Goal: Transaction & Acquisition: Purchase product/service

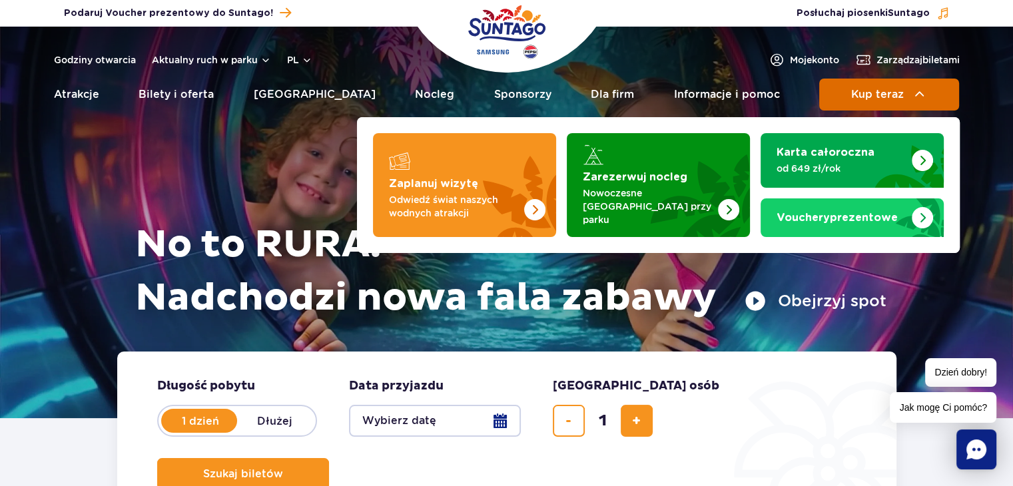
click at [907, 98] on button "Kup teraz" at bounding box center [889, 95] width 140 height 32
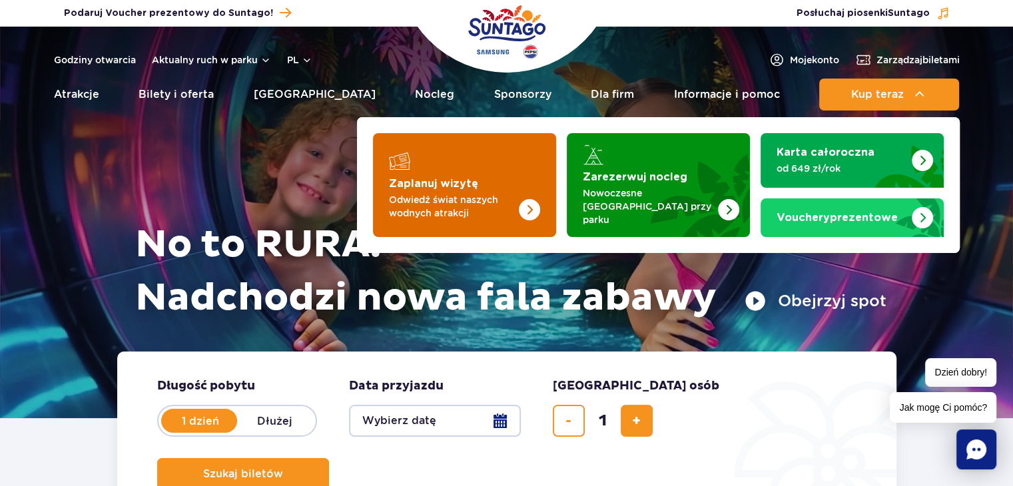
click at [430, 155] on div "Zaplanuj wizytę" at bounding box center [464, 160] width 151 height 21
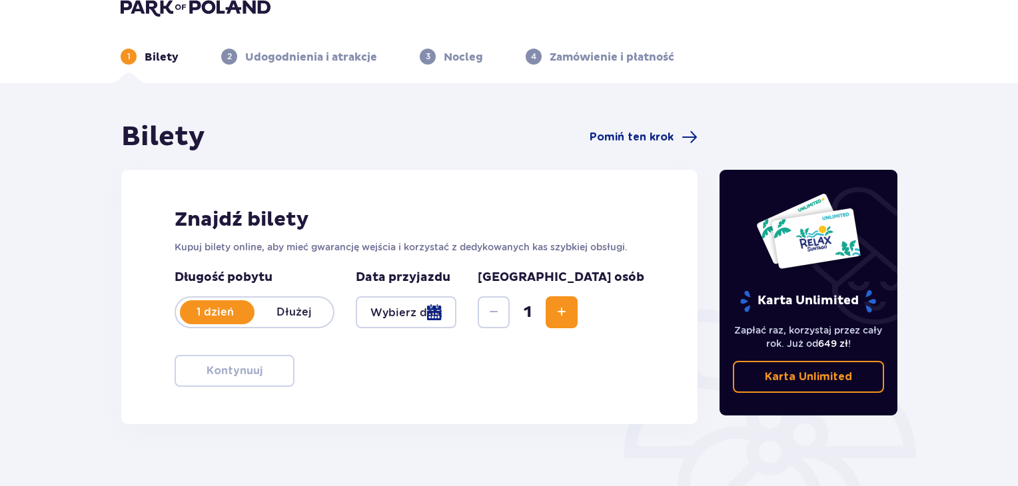
scroll to position [22, 0]
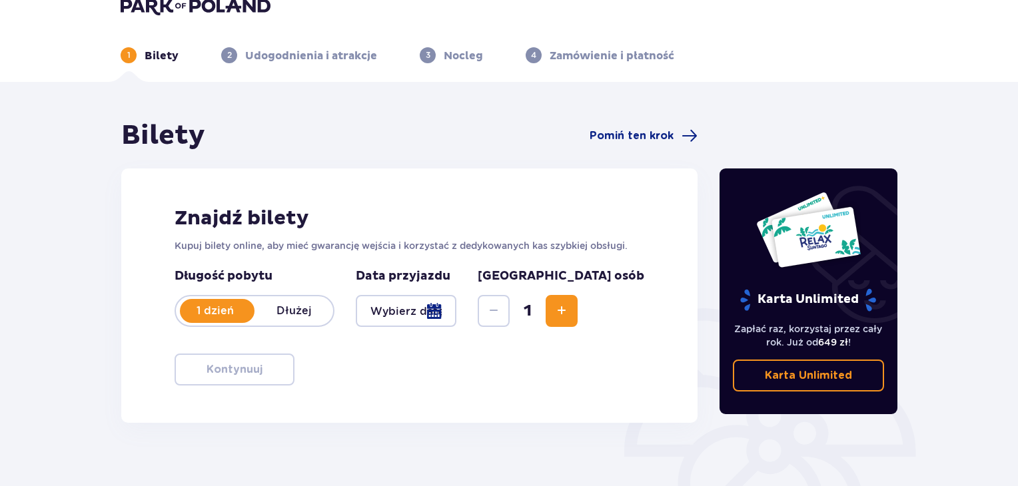
click at [456, 314] on div at bounding box center [406, 311] width 101 height 32
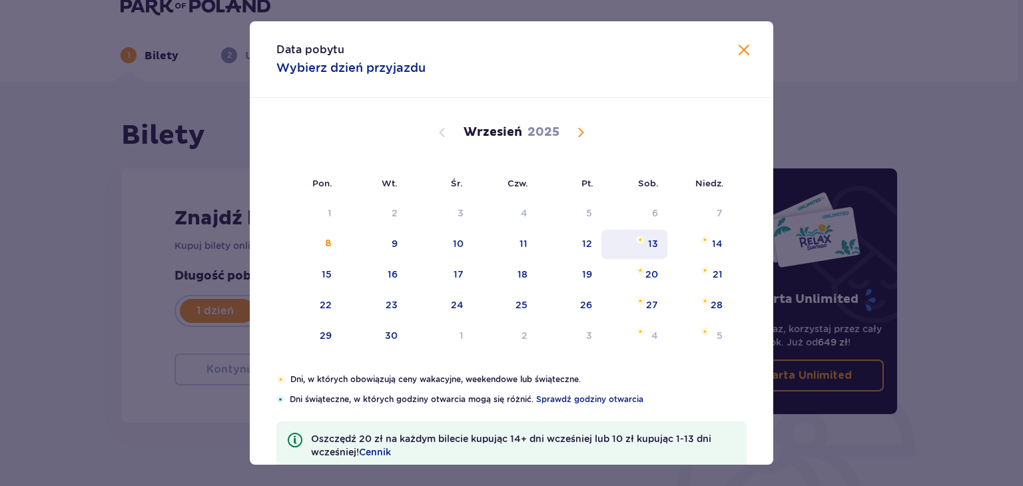
click at [647, 234] on div "13" at bounding box center [634, 244] width 66 height 29
type input "13.09.25"
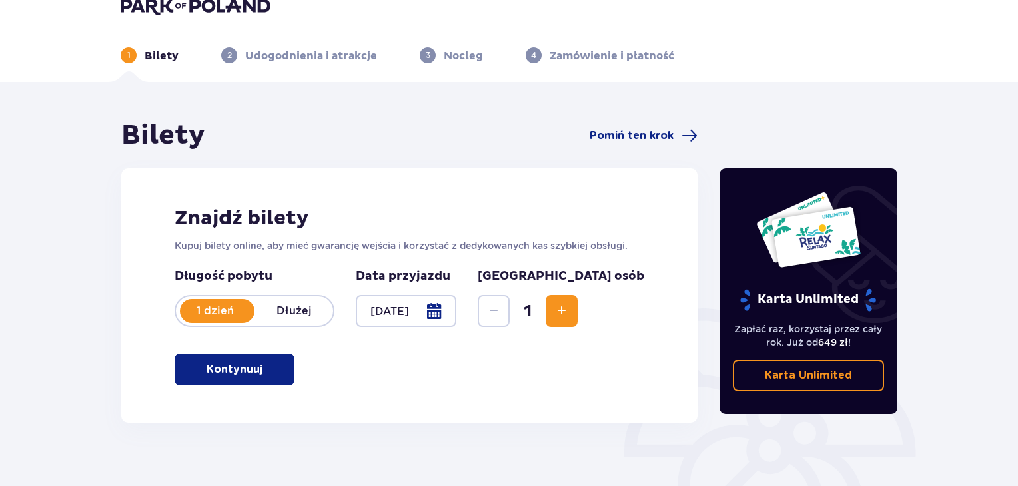
click at [577, 314] on button "Increase" at bounding box center [561, 311] width 32 height 32
click at [474, 362] on div "Znajdź bilety Kupuj bilety online, aby mieć gwarancję wejścia i korzystać z ded…" at bounding box center [409, 295] width 576 height 254
click at [280, 357] on button "Kontynuuj" at bounding box center [234, 370] width 120 height 32
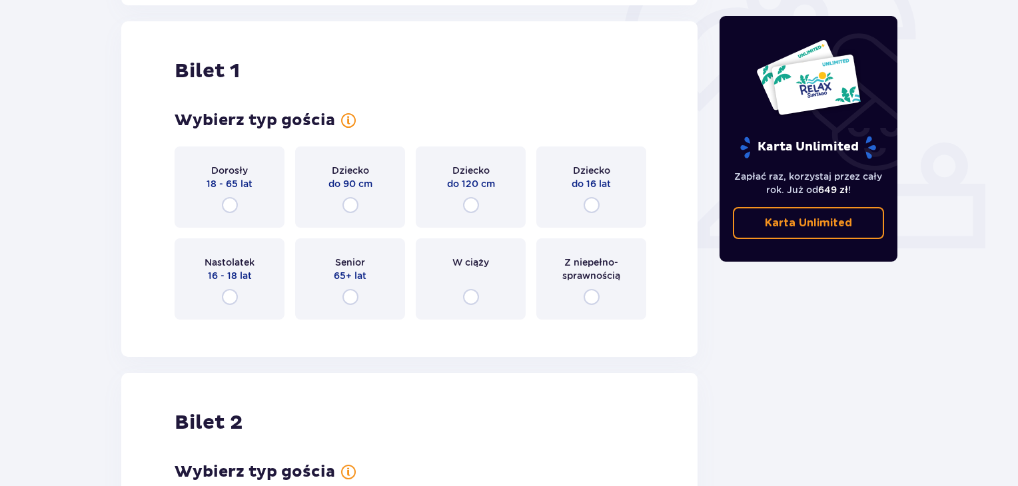
scroll to position [445, 0]
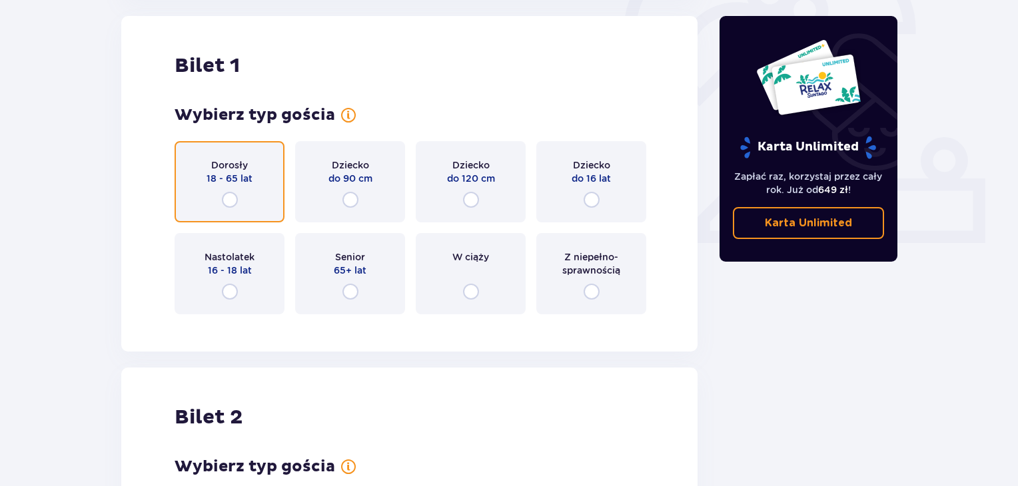
click at [230, 198] on input "radio" at bounding box center [230, 200] width 16 height 16
radio input "true"
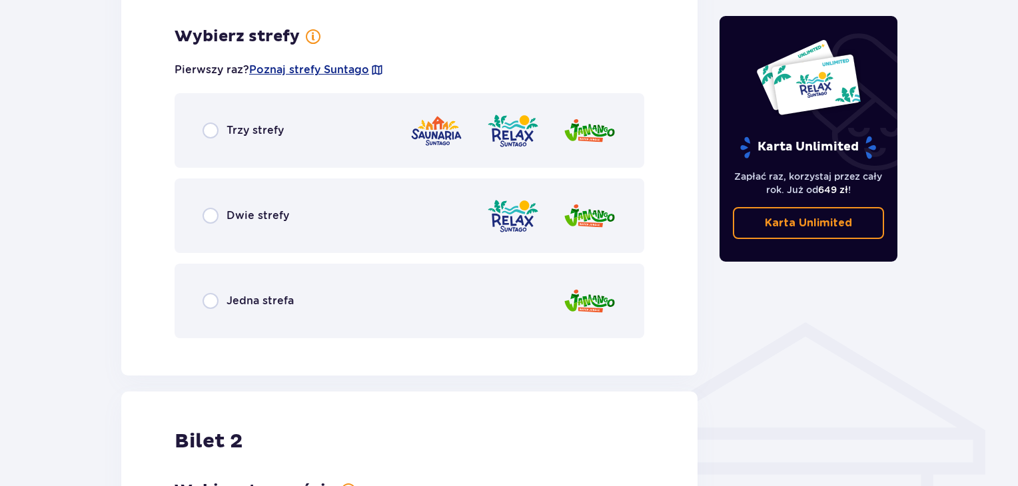
scroll to position [770, 0]
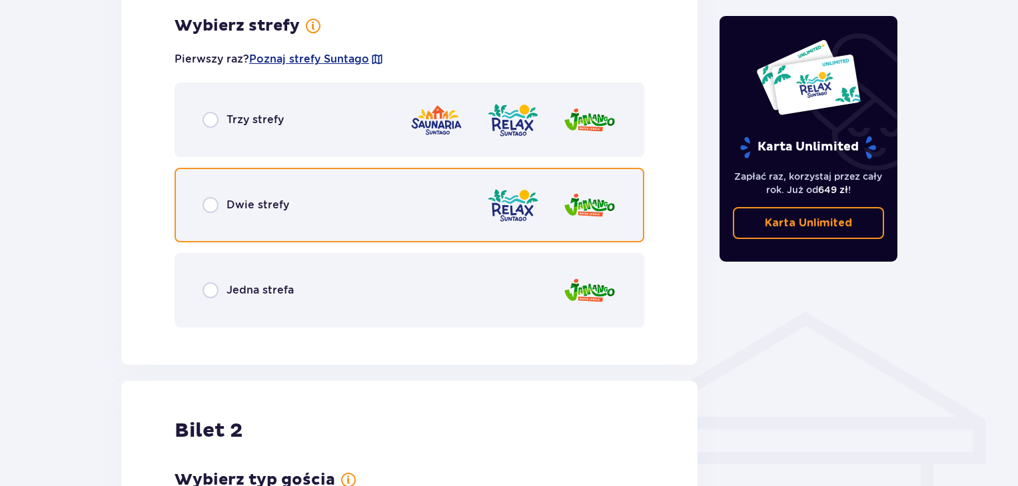
click at [204, 202] on input "radio" at bounding box center [210, 205] width 16 height 16
radio input "true"
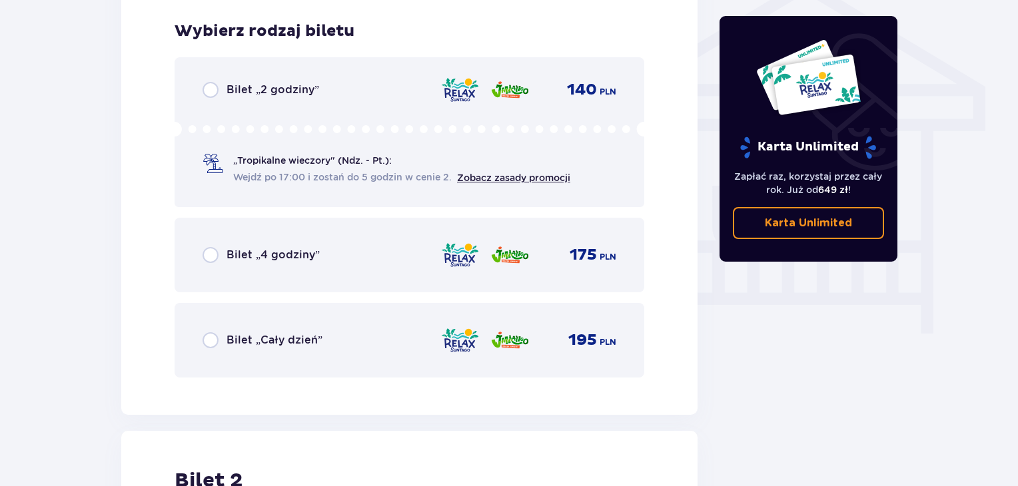
scroll to position [1108, 0]
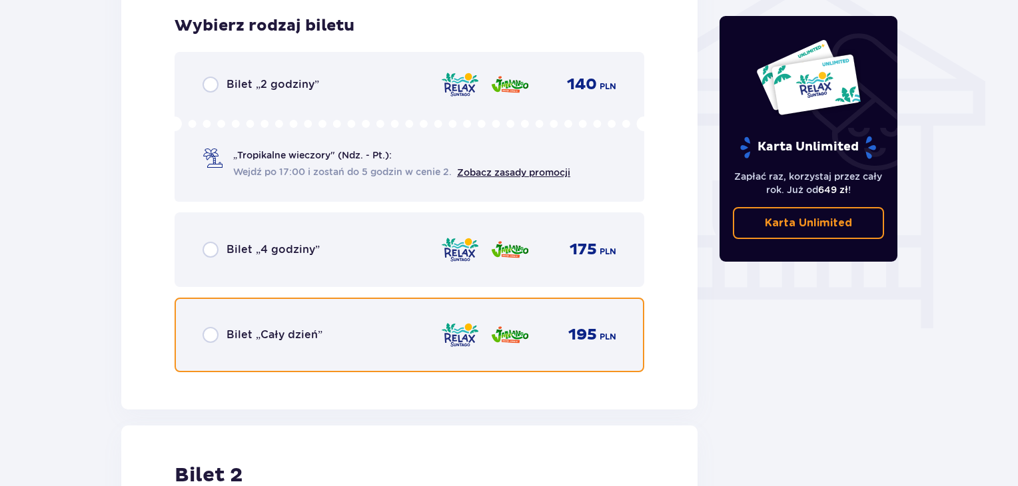
click at [208, 336] on input "radio" at bounding box center [210, 335] width 16 height 16
radio input "true"
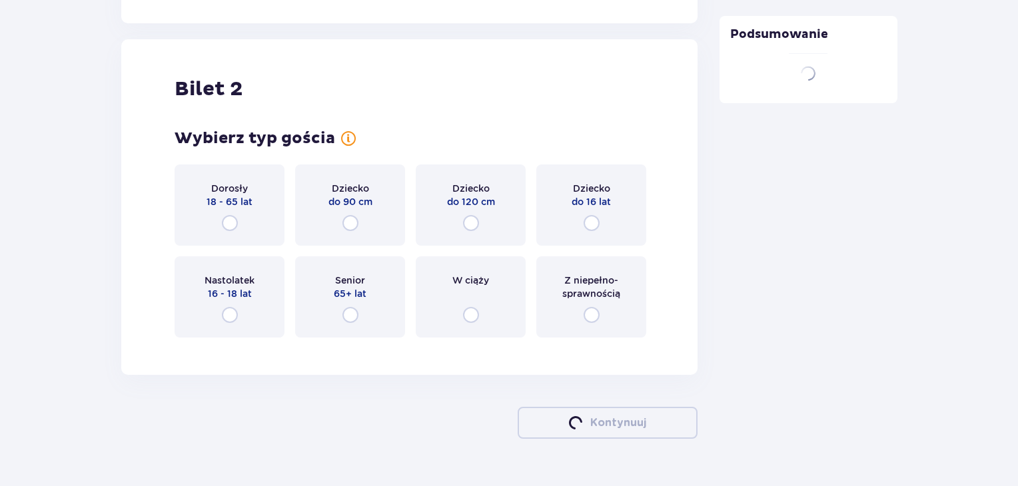
scroll to position [1517, 0]
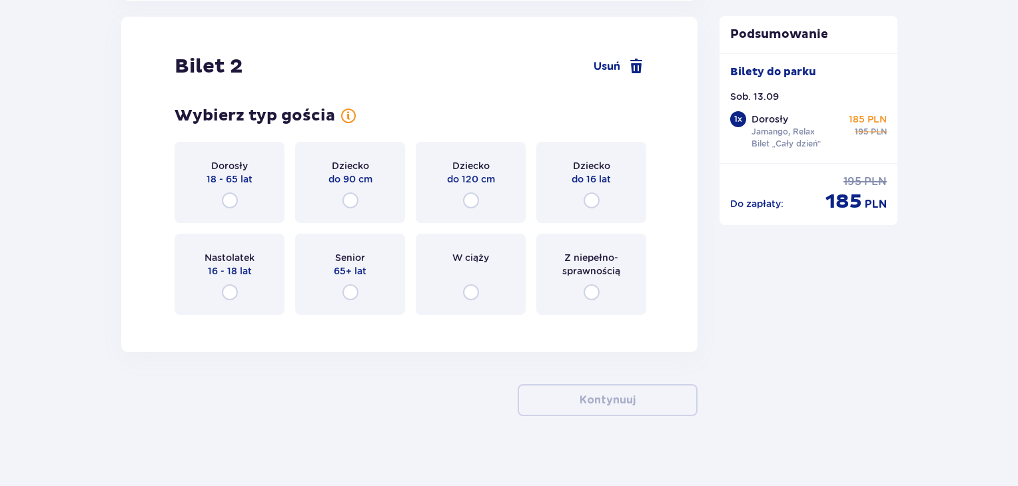
click at [250, 187] on div "Dorosły 18 - 65 lat" at bounding box center [229, 182] width 110 height 81
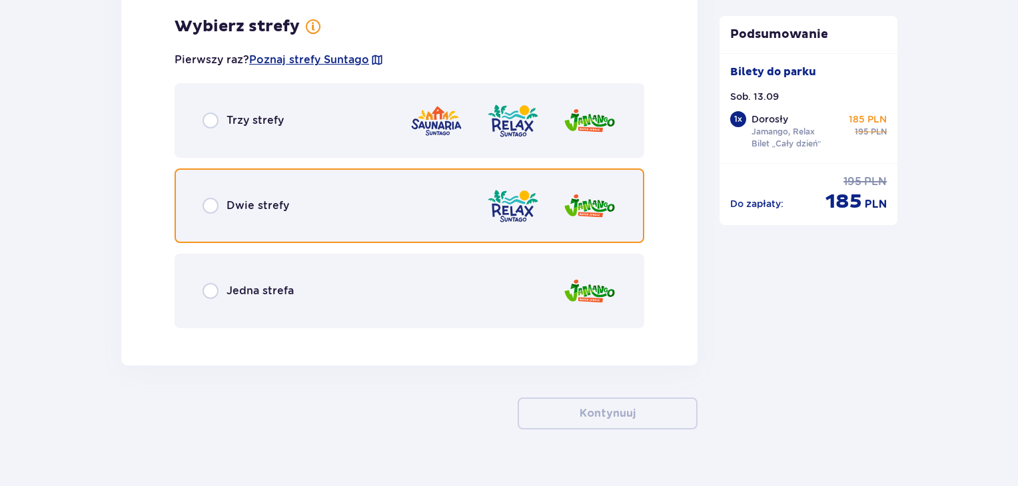
click at [212, 206] on input "radio" at bounding box center [210, 206] width 16 height 16
radio input "true"
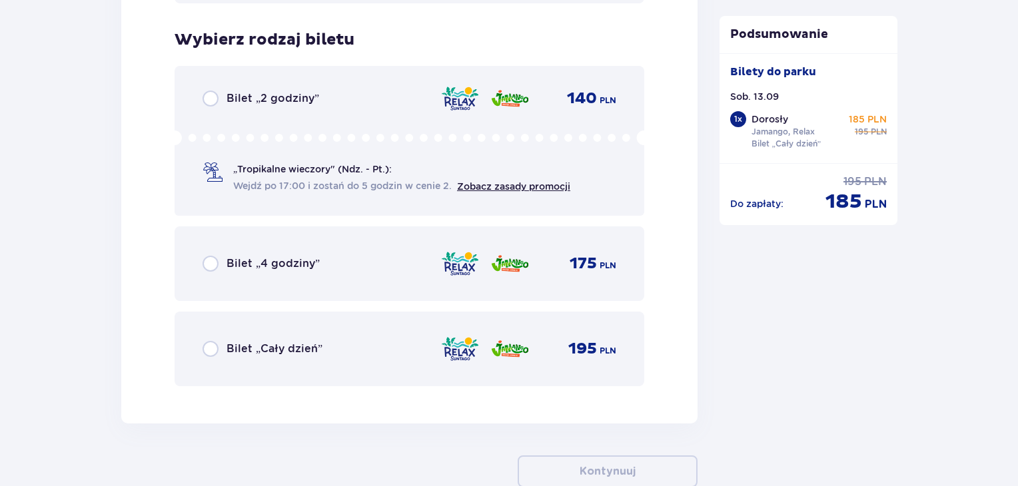
scroll to position [2180, 0]
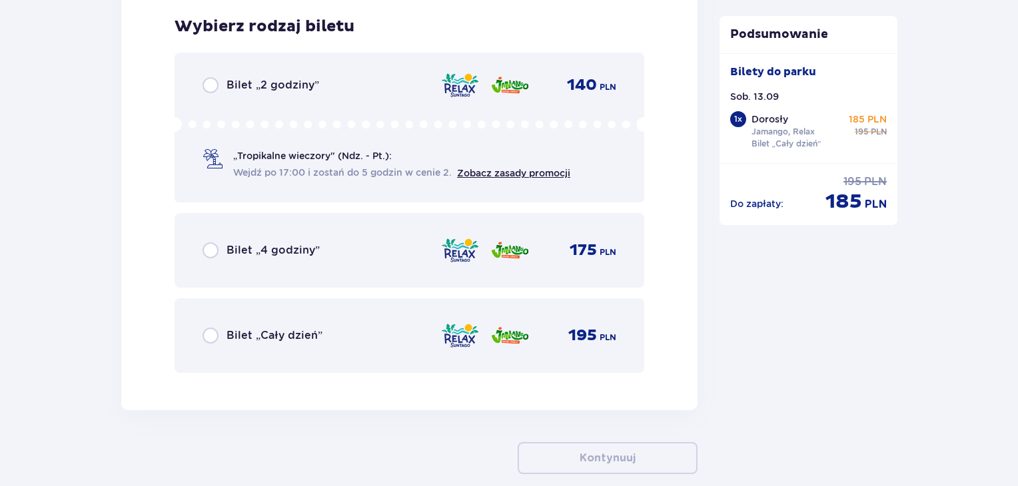
click at [220, 335] on div "Bilet „Cały dzień”" at bounding box center [262, 336] width 120 height 16
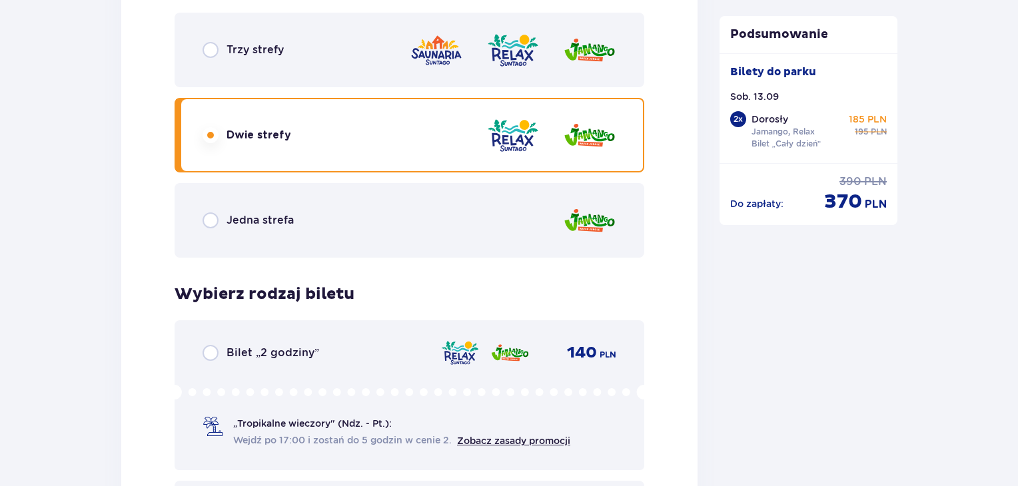
scroll to position [1894, 0]
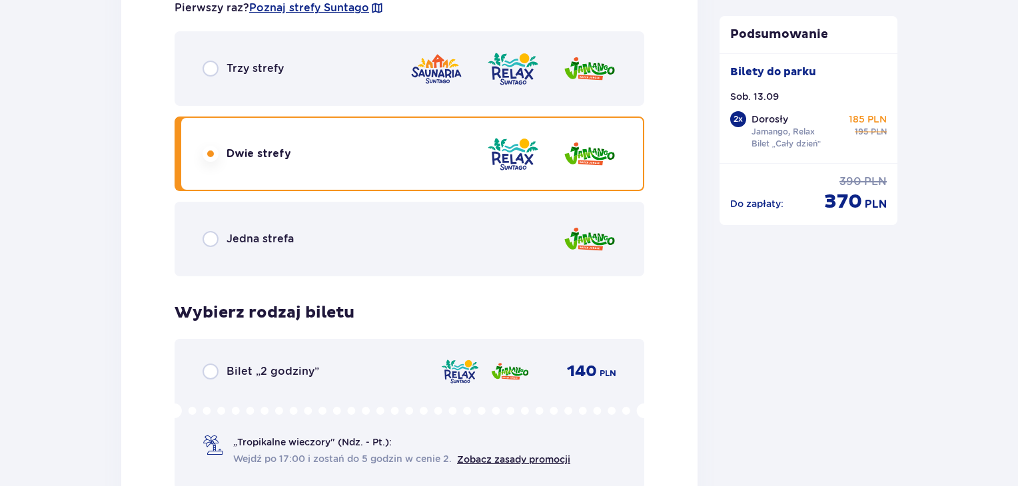
click at [498, 81] on img at bounding box center [512, 69] width 53 height 38
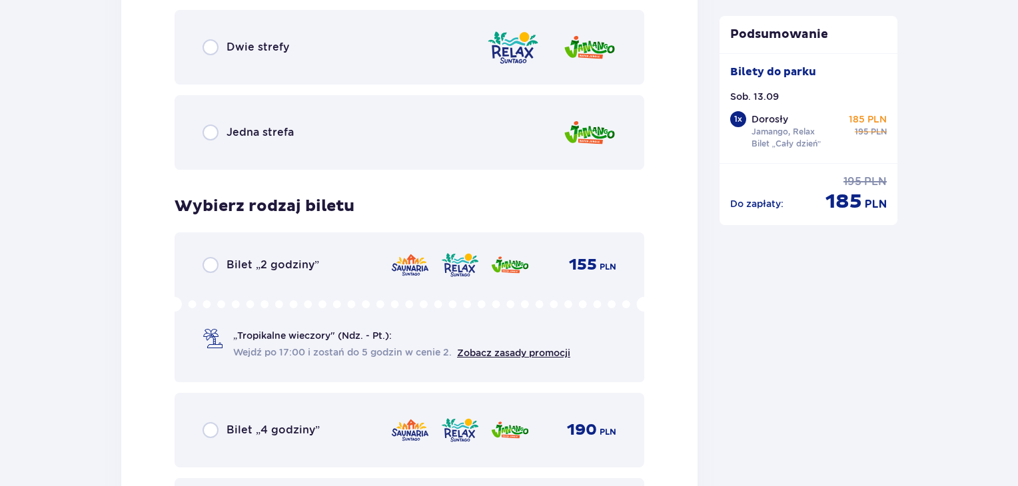
scroll to position [1980, 0]
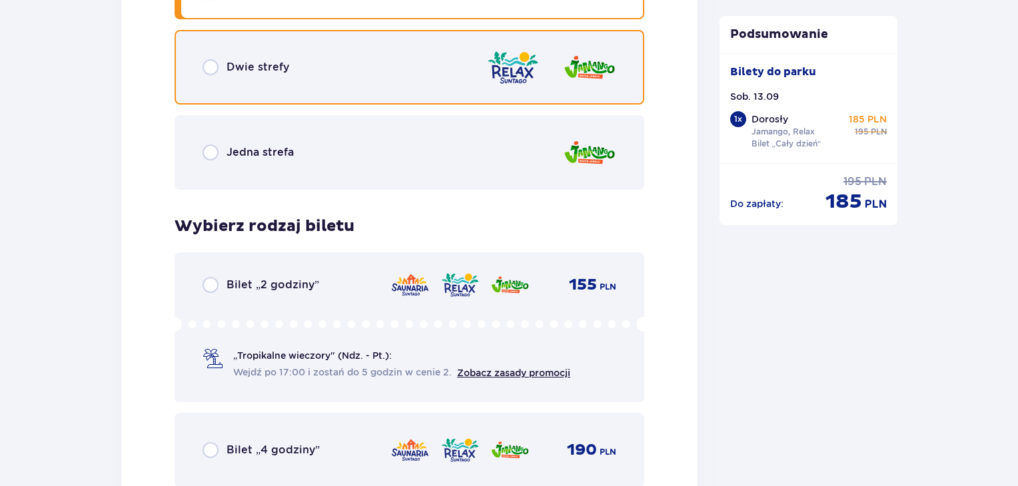
click at [211, 63] on input "radio" at bounding box center [210, 67] width 16 height 16
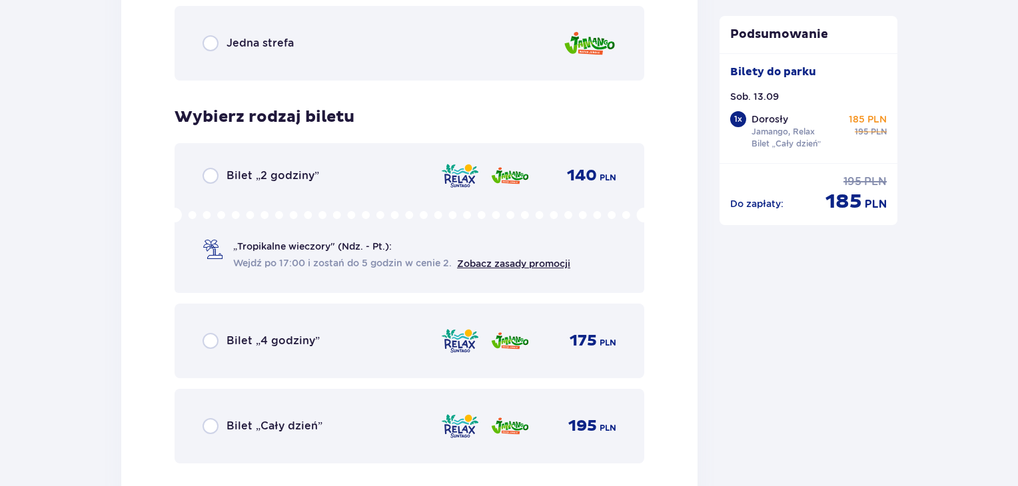
scroll to position [2091, 0]
click at [208, 414] on div "Bilet „Cały dzień” 195 PLN" at bounding box center [409, 425] width 414 height 28
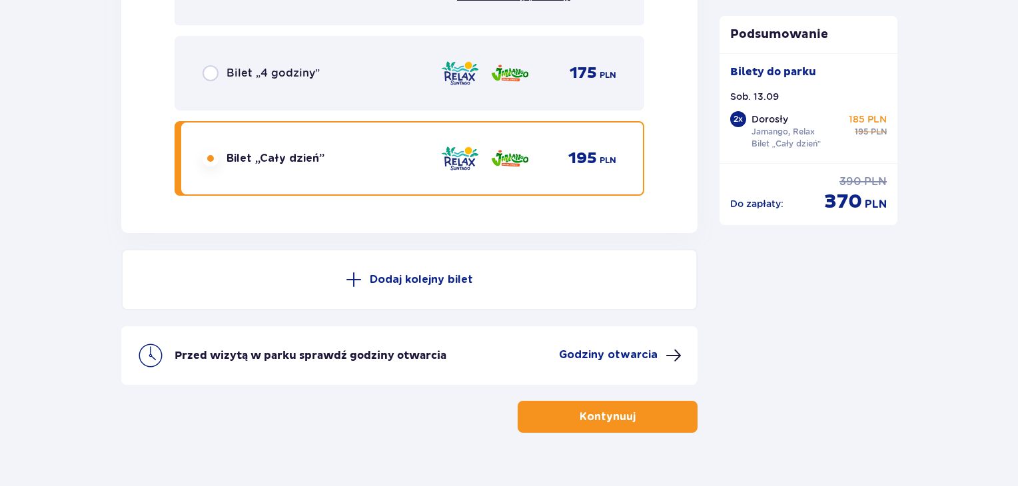
scroll to position [2383, 0]
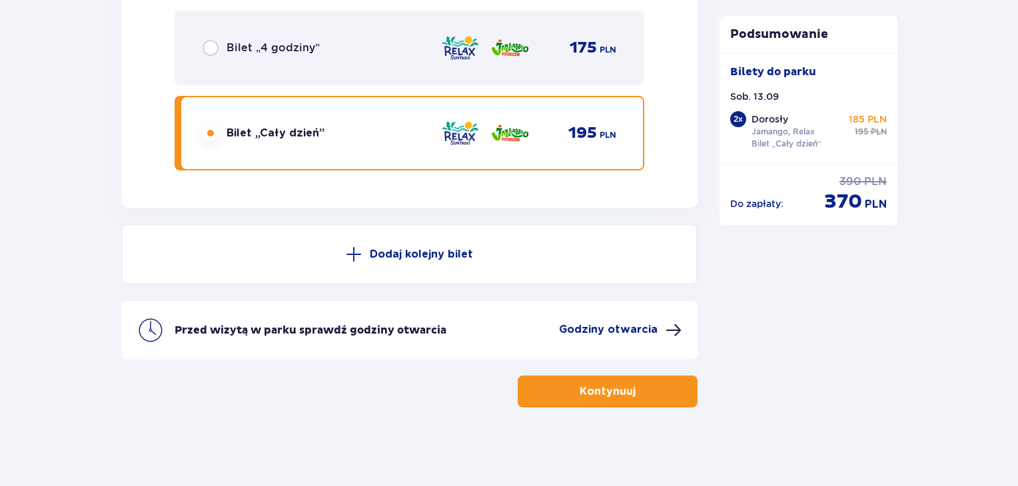
click at [595, 392] on p "Kontynuuj" at bounding box center [607, 391] width 56 height 15
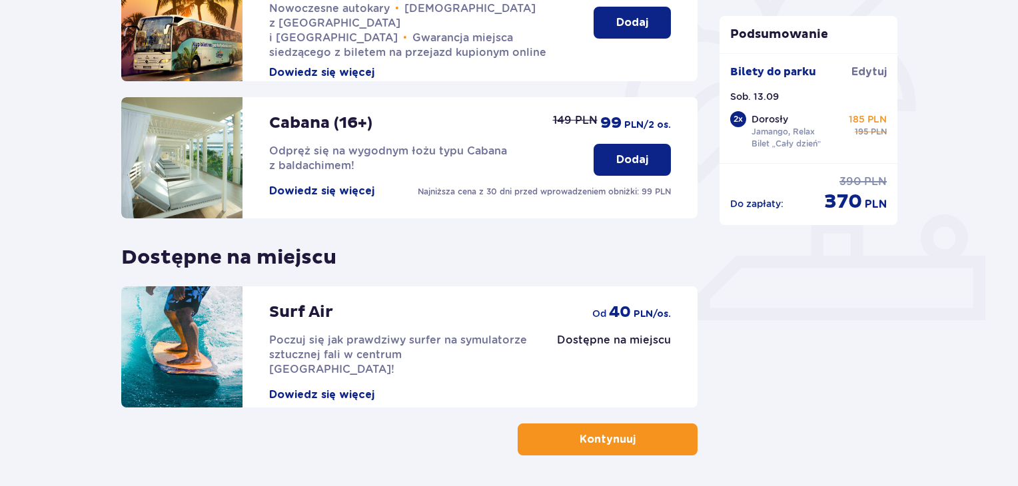
scroll to position [417, 0]
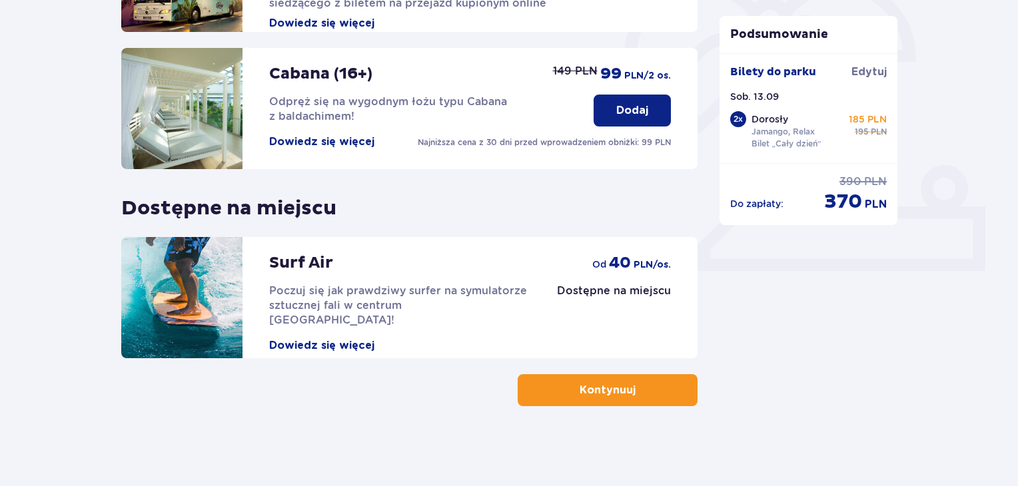
click at [639, 399] on button "Kontynuuj" at bounding box center [607, 390] width 180 height 32
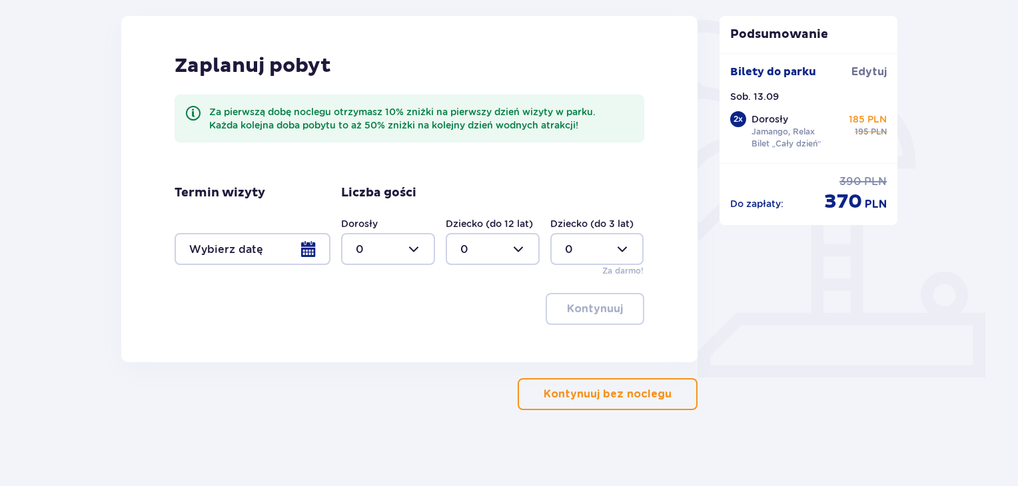
scroll to position [314, 0]
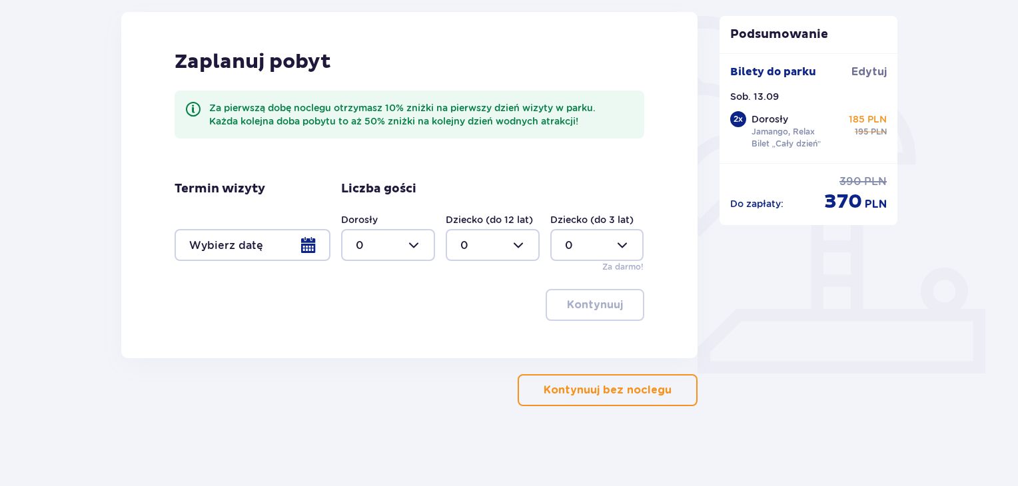
click at [645, 393] on p "Kontynuuj bez noclegu" at bounding box center [607, 390] width 128 height 15
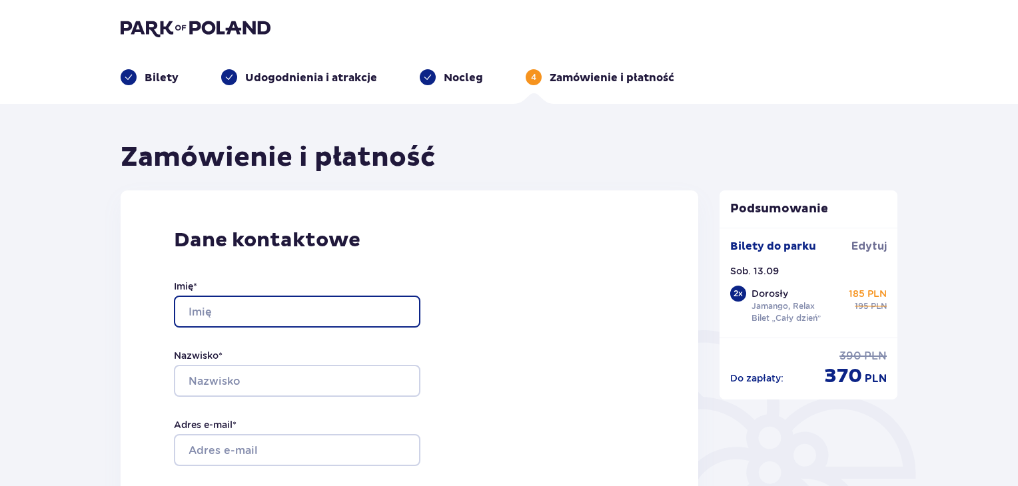
click at [341, 311] on input "Imię *" at bounding box center [297, 312] width 246 height 32
type input "Katarzyna"
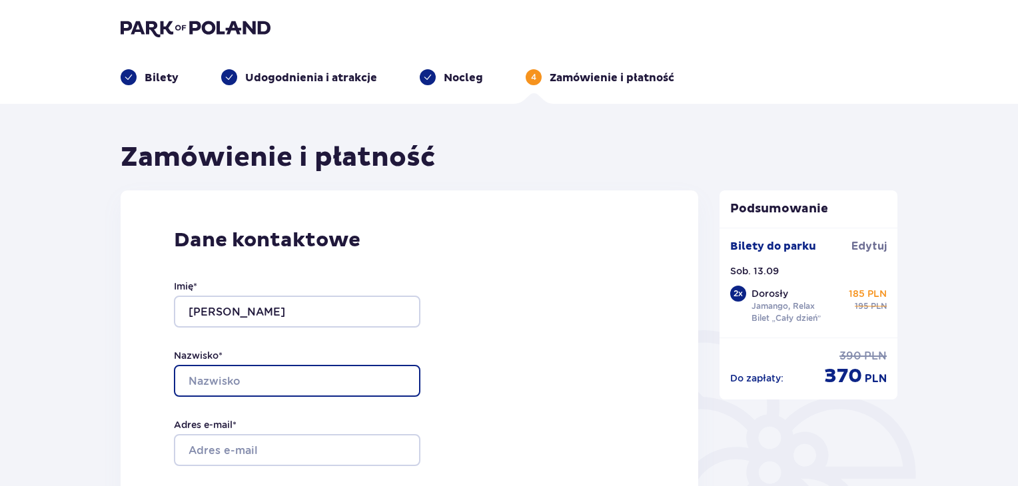
click at [244, 380] on input "Nazwisko *" at bounding box center [297, 381] width 246 height 32
type input "Grzegorczuk"
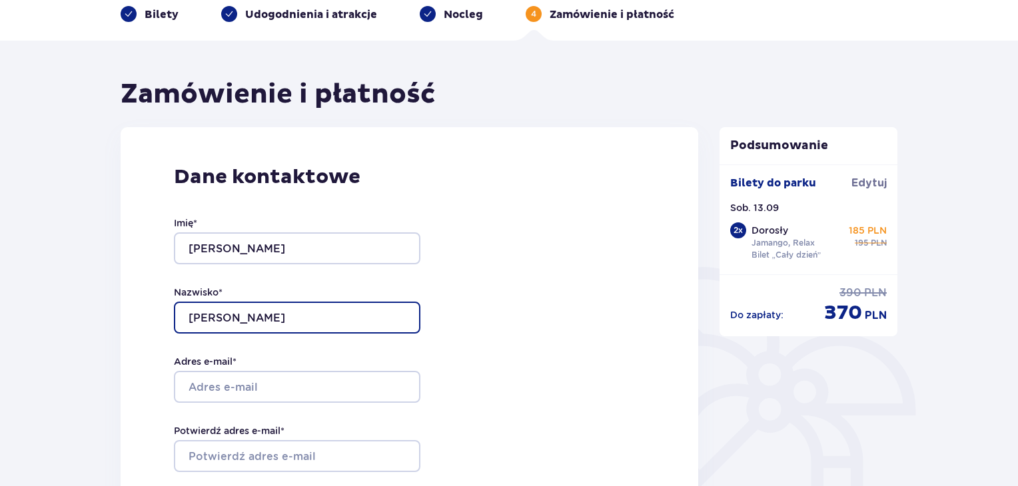
scroll to position [67, 0]
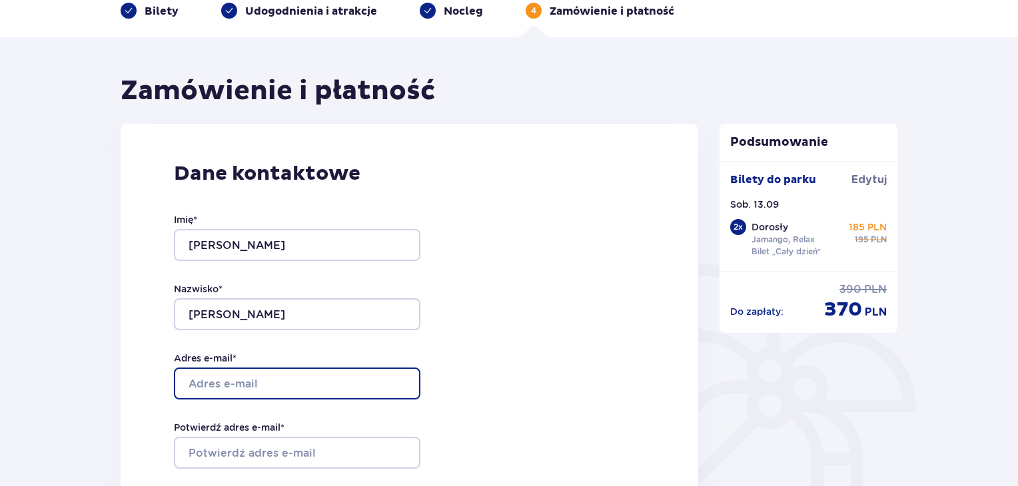
click at [269, 385] on input "Adres e-mail *" at bounding box center [297, 384] width 246 height 32
type input "[EMAIL_ADDRESS][DOMAIN_NAME]"
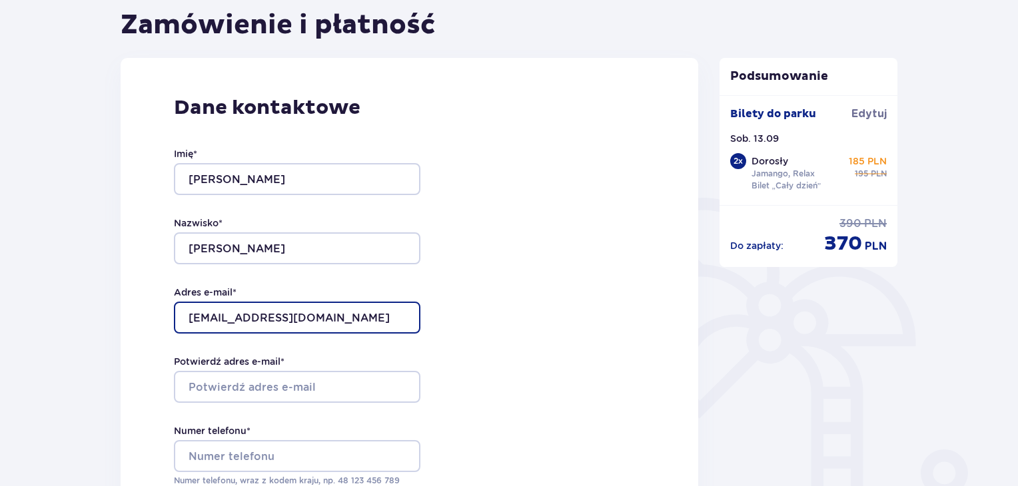
scroll to position [133, 0]
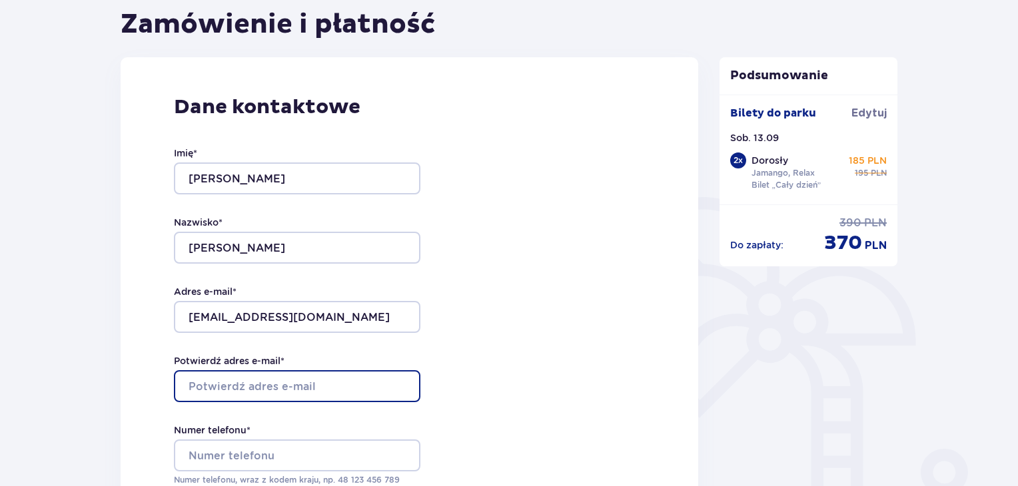
click at [280, 392] on input "Potwierdź adres e-mail *" at bounding box center [297, 386] width 246 height 32
type input "[EMAIL_ADDRESS][DOMAIN_NAME]"
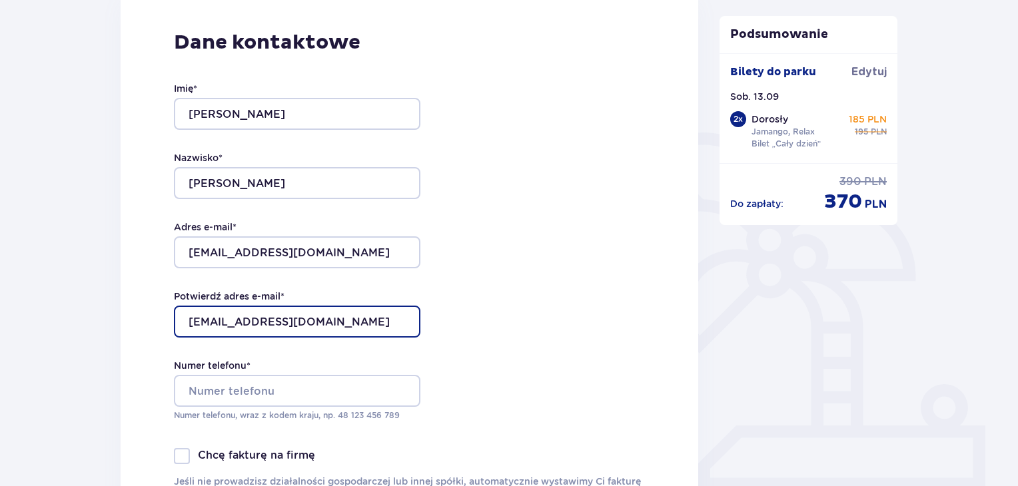
scroll to position [200, 0]
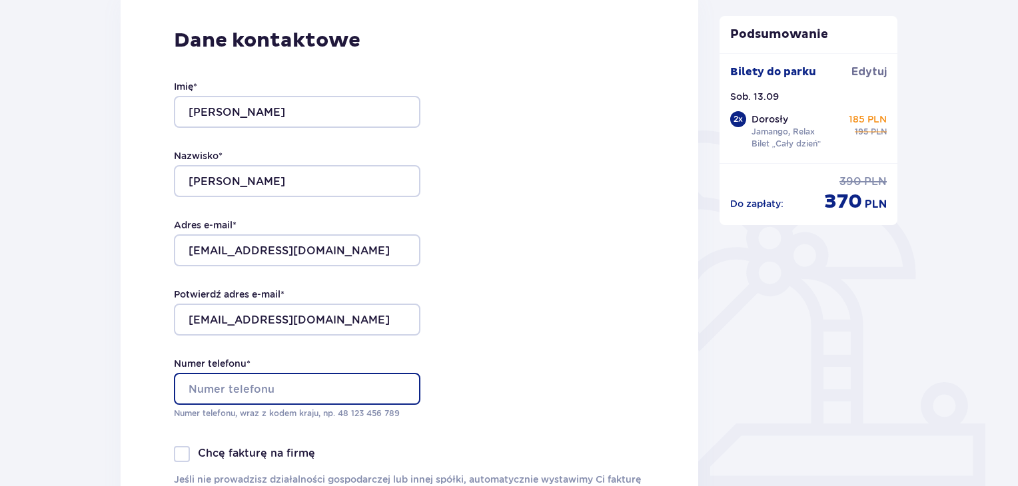
click at [266, 384] on input "Numer telefonu *" at bounding box center [297, 389] width 246 height 32
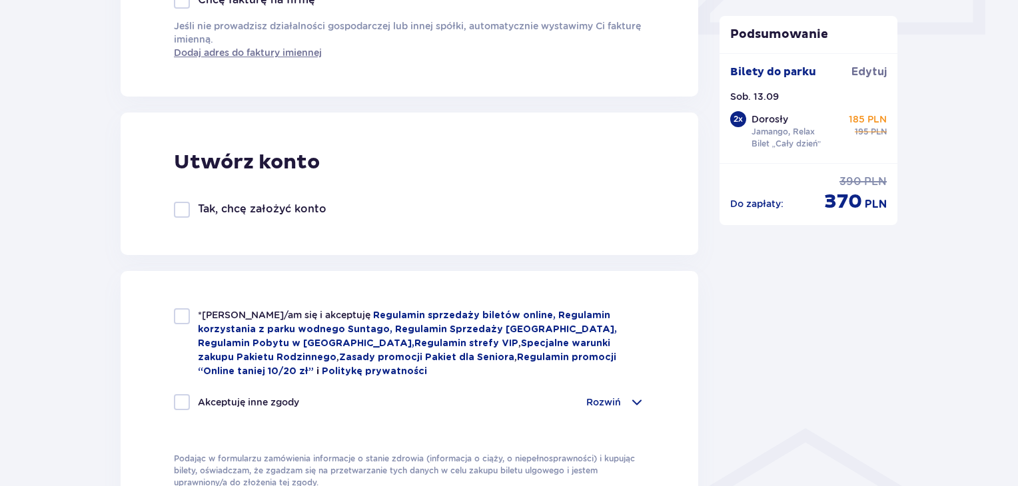
scroll to position [666, 0]
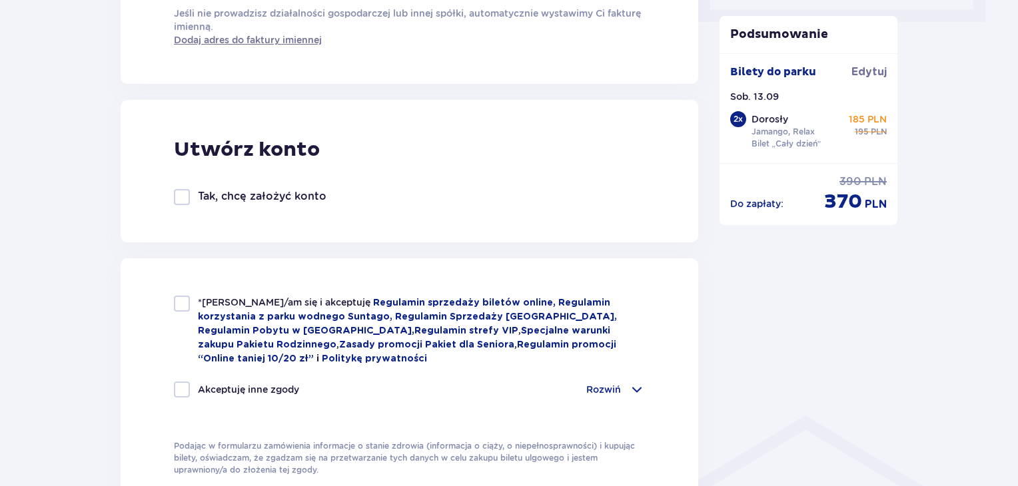
type input "696646348"
click at [176, 302] on div at bounding box center [182, 304] width 16 height 16
checkbox input "true"
click at [184, 382] on div at bounding box center [182, 390] width 16 height 16
checkbox input "true"
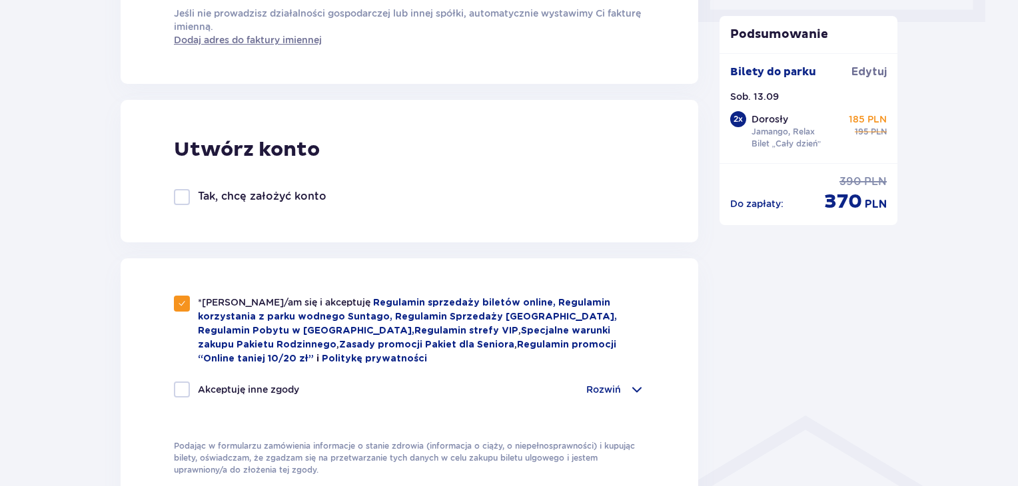
checkbox input "true"
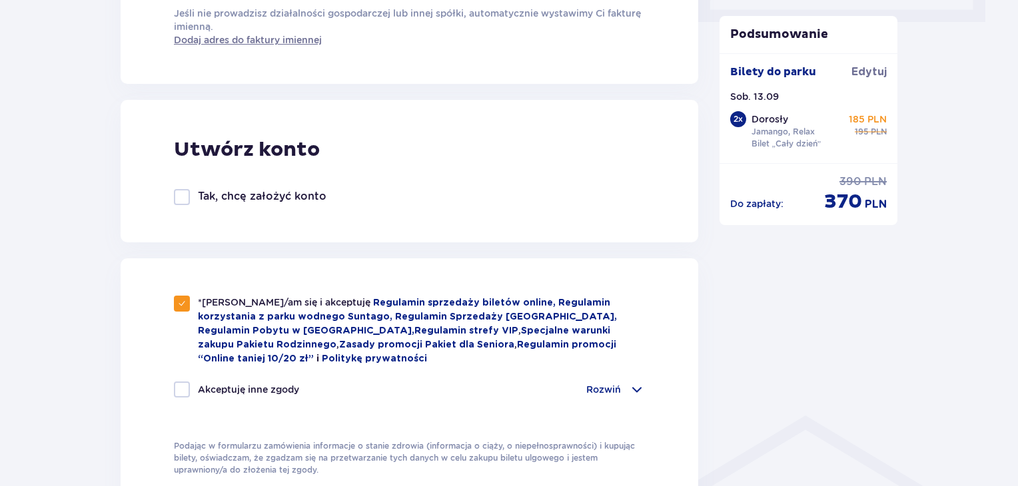
checkbox input "true"
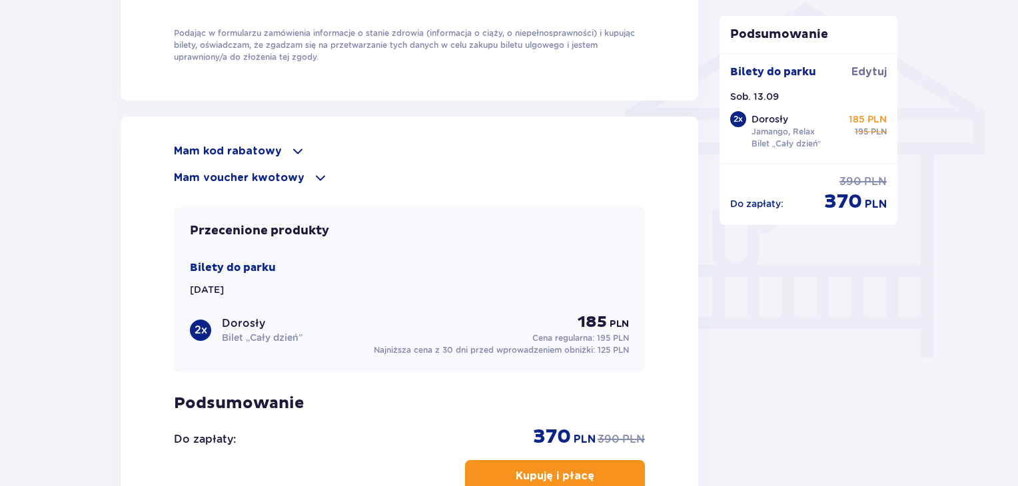
scroll to position [1132, 0]
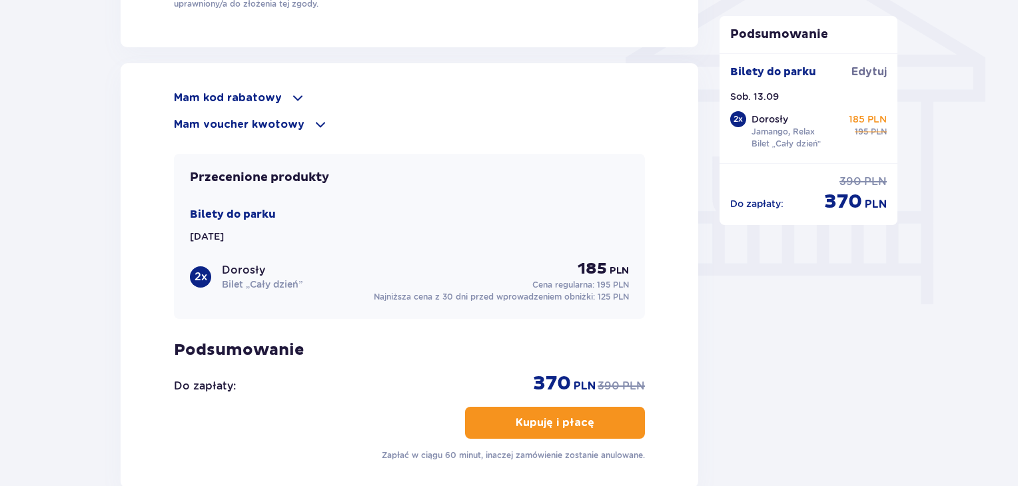
click at [205, 93] on p "Mam kod rabatowy" at bounding box center [228, 98] width 108 height 15
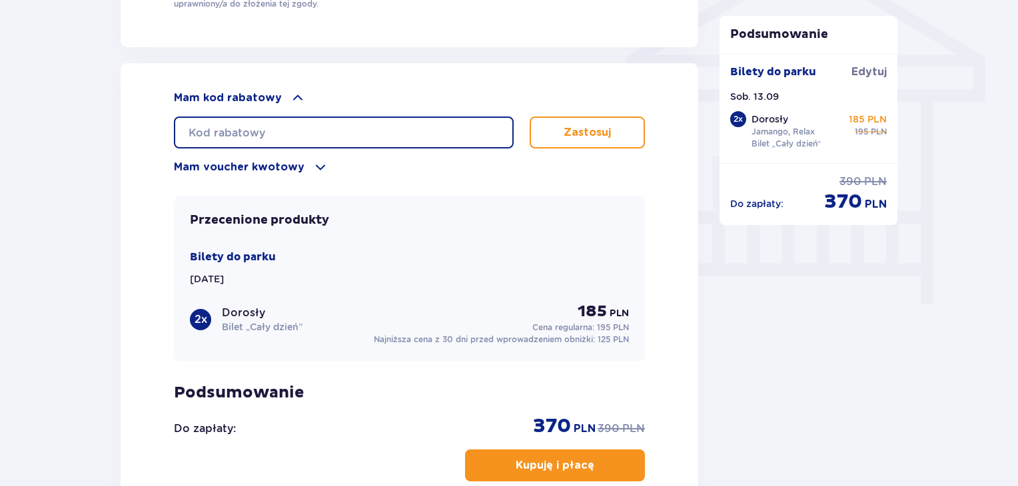
click at [294, 135] on input "text" at bounding box center [344, 133] width 340 height 32
type input "0630005106488470"
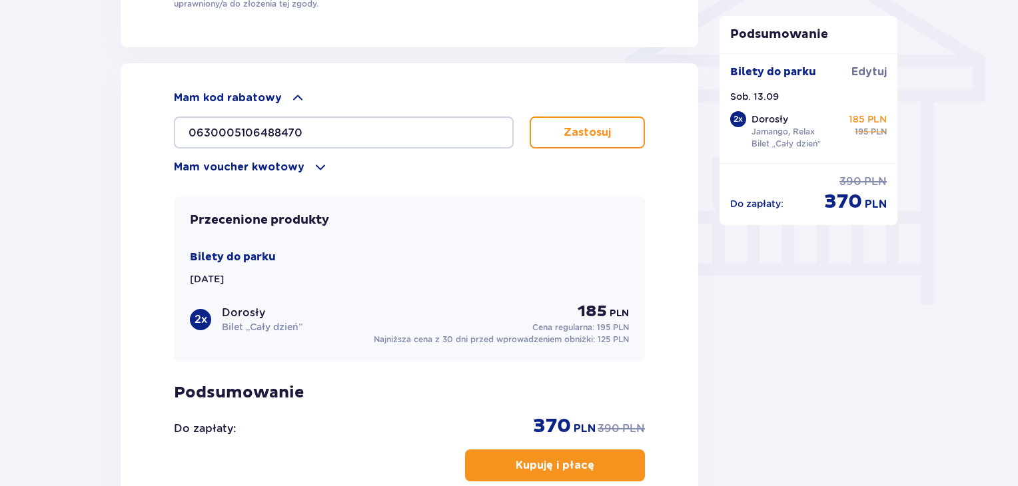
click at [561, 135] on button "Zastosuj" at bounding box center [586, 133] width 115 height 32
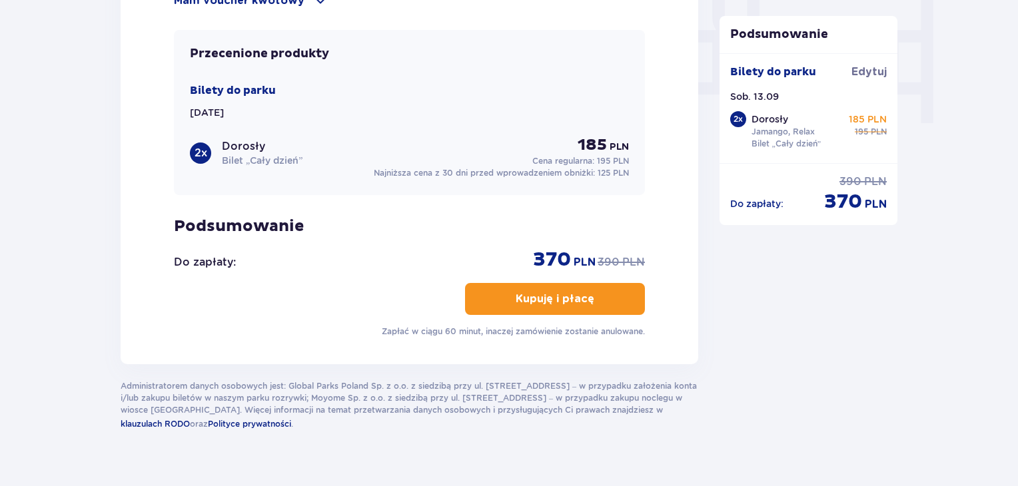
scroll to position [1313, 0]
click at [489, 294] on button "Kupuję i płacę" at bounding box center [555, 300] width 180 height 32
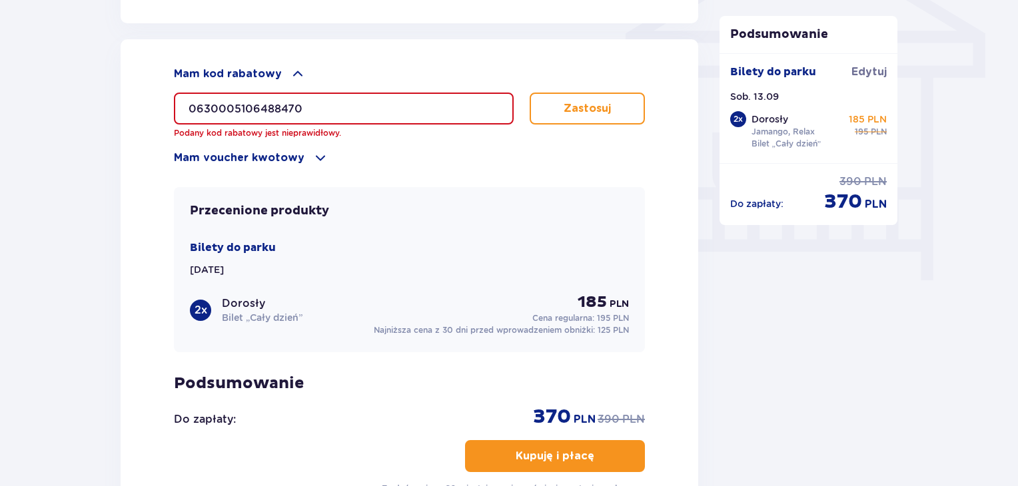
scroll to position [1131, 0]
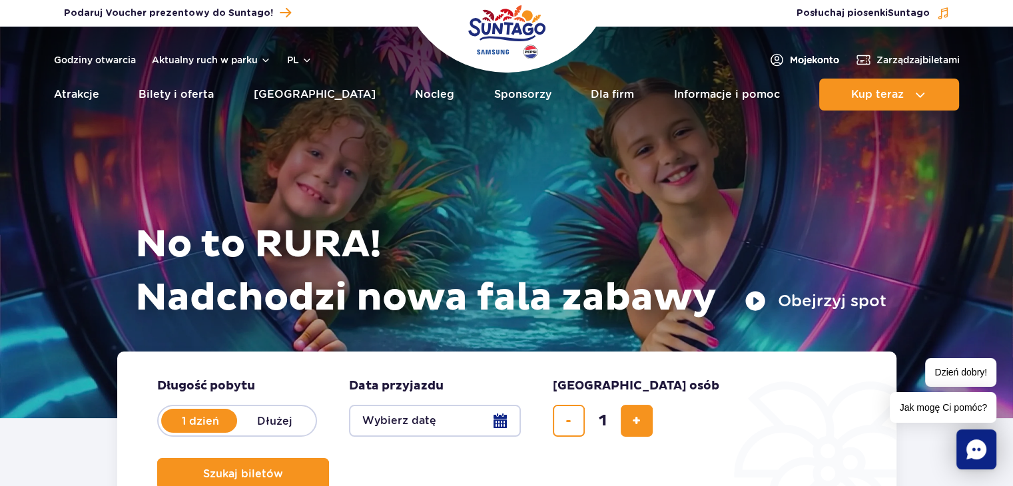
click at [791, 54] on span "Moje konto" at bounding box center [814, 59] width 49 height 13
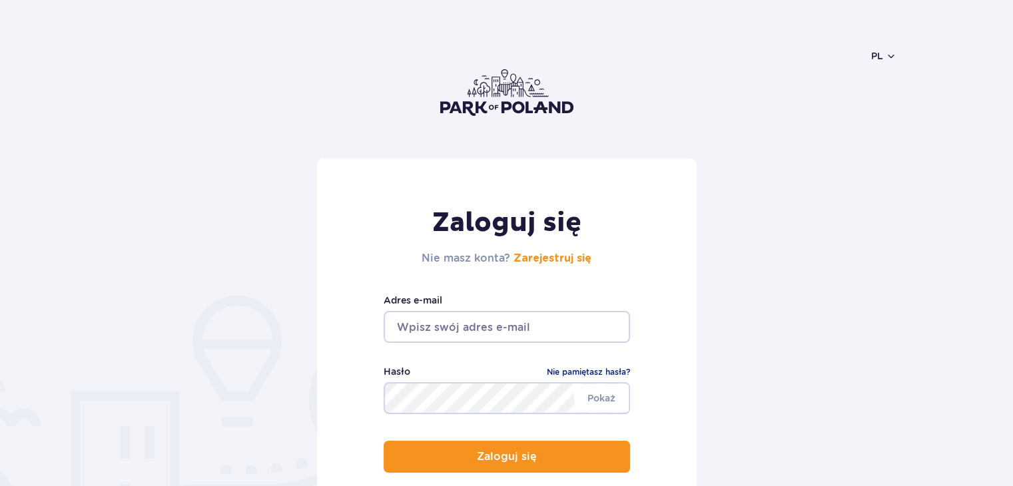
click at [454, 322] on input "email" at bounding box center [507, 327] width 246 height 32
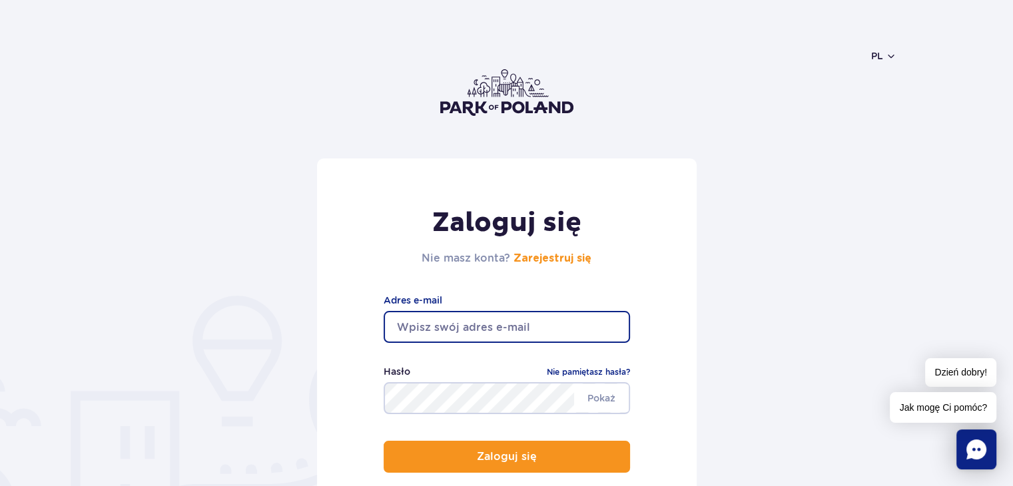
type input "[EMAIL_ADDRESS][DOMAIN_NAME]"
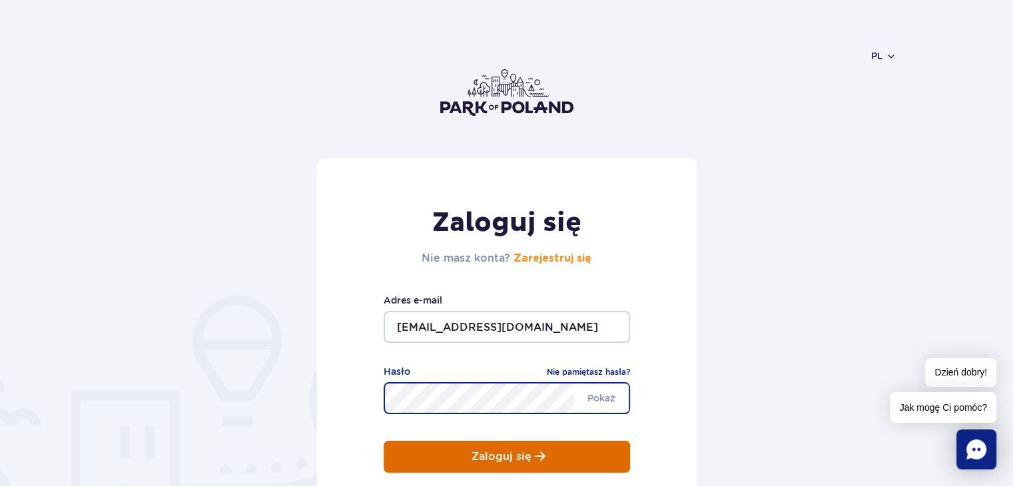
click at [495, 457] on p "Zaloguj się" at bounding box center [501, 457] width 60 height 12
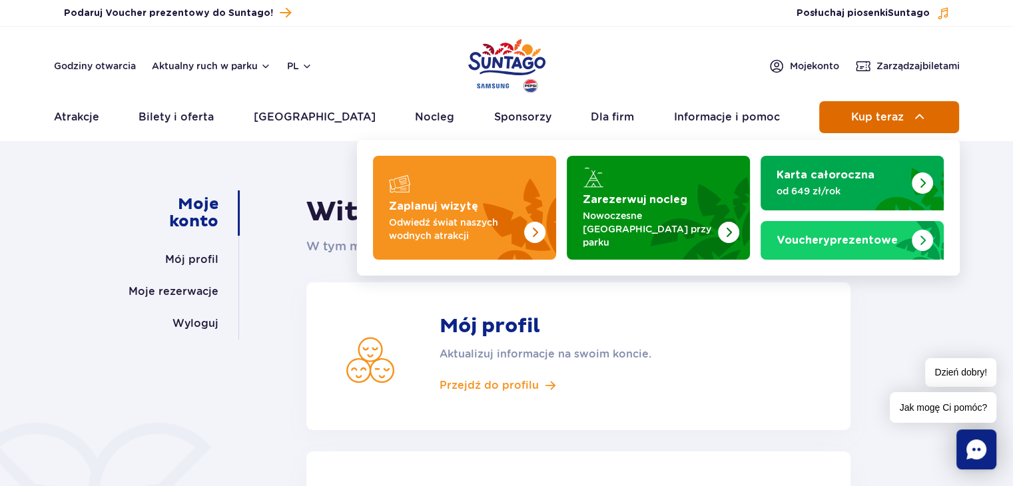
click at [878, 119] on span "Kup teraz" at bounding box center [877, 117] width 53 height 12
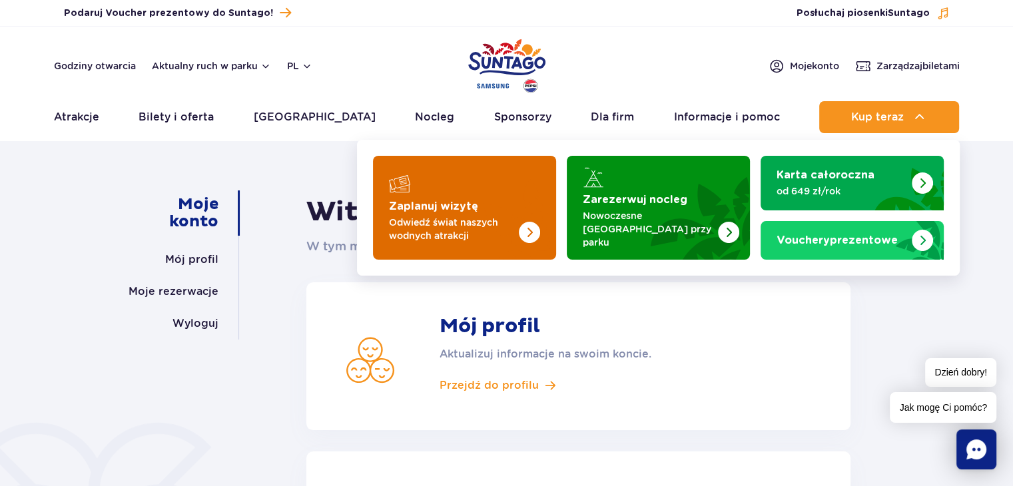
click at [474, 178] on img "Zaplanuj wizytę" at bounding box center [503, 208] width 106 height 104
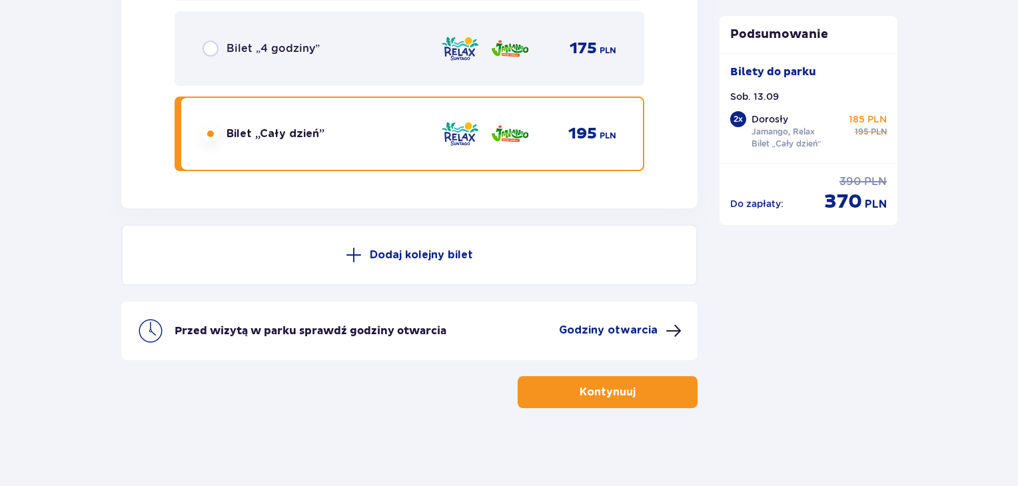
scroll to position [2383, 0]
click at [657, 398] on button "Kontynuuj" at bounding box center [607, 392] width 180 height 32
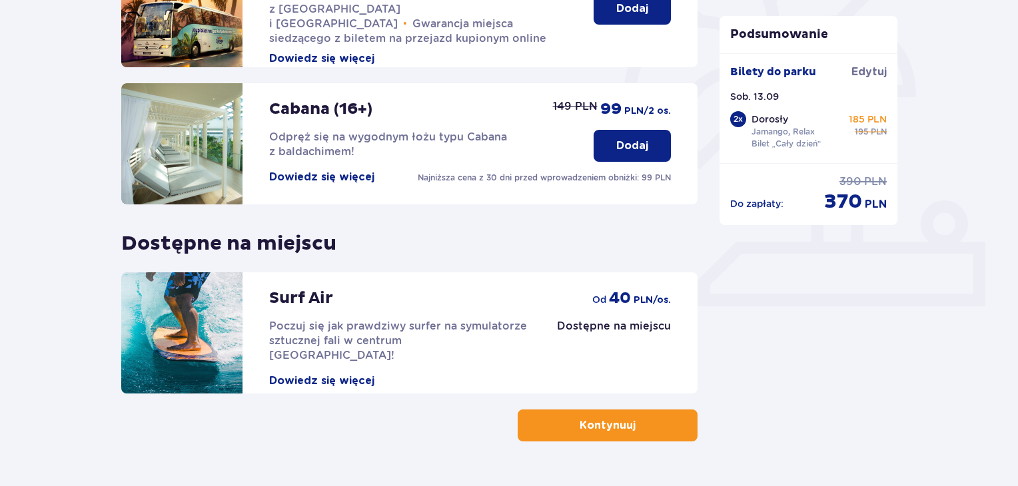
scroll to position [417, 0]
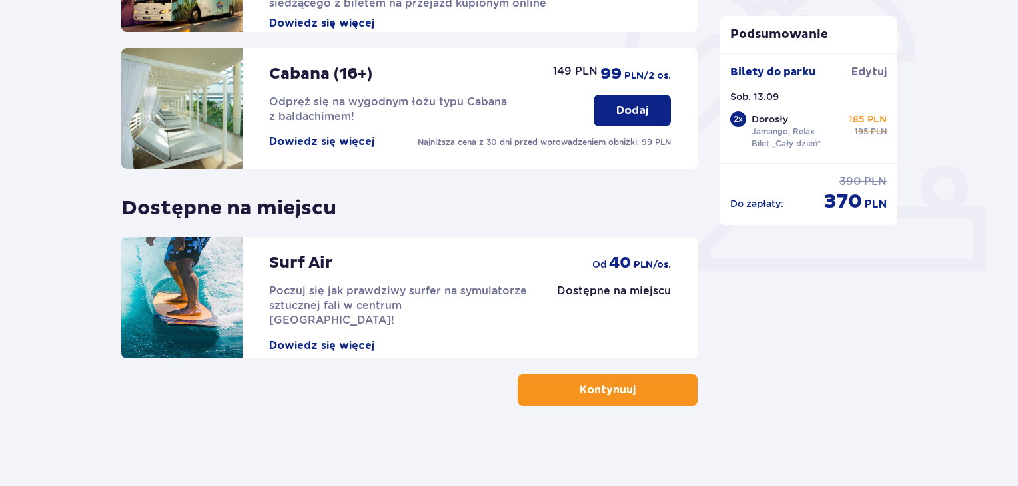
click at [587, 372] on div "Udogodnienia i atrakcje Pomiń ten krok Promocja online Wellness & SPA (16+) Zre…" at bounding box center [409, 65] width 576 height 682
click at [592, 376] on button "Kontynuuj" at bounding box center [607, 390] width 180 height 32
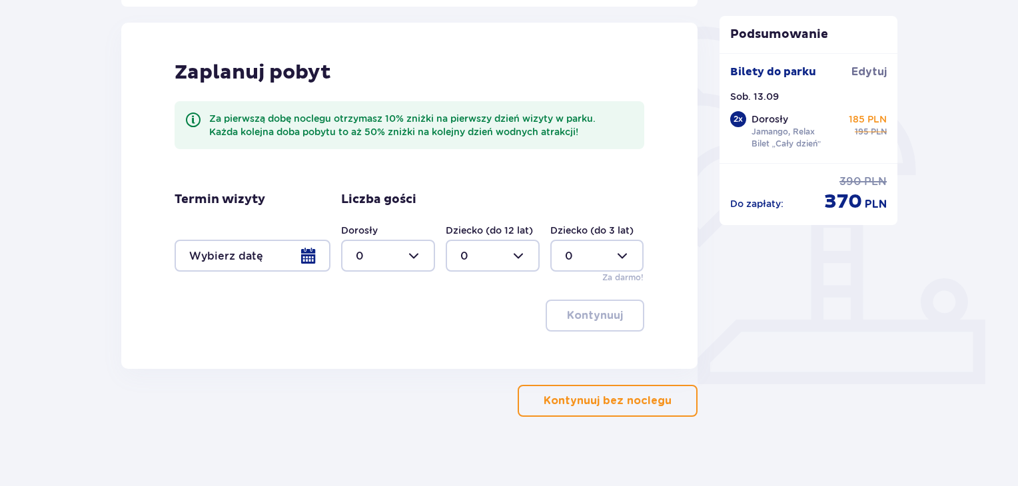
scroll to position [314, 0]
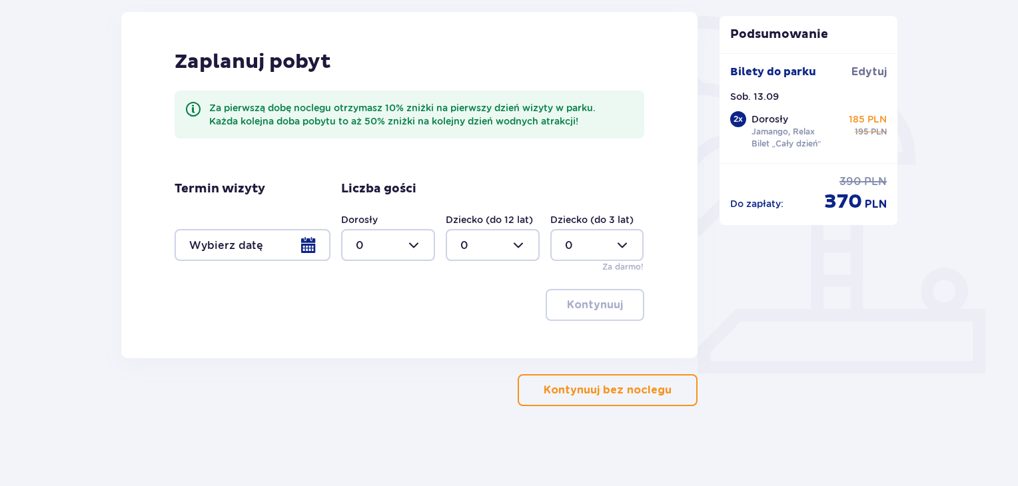
click at [627, 394] on p "Kontynuuj bez noclegu" at bounding box center [607, 390] width 128 height 15
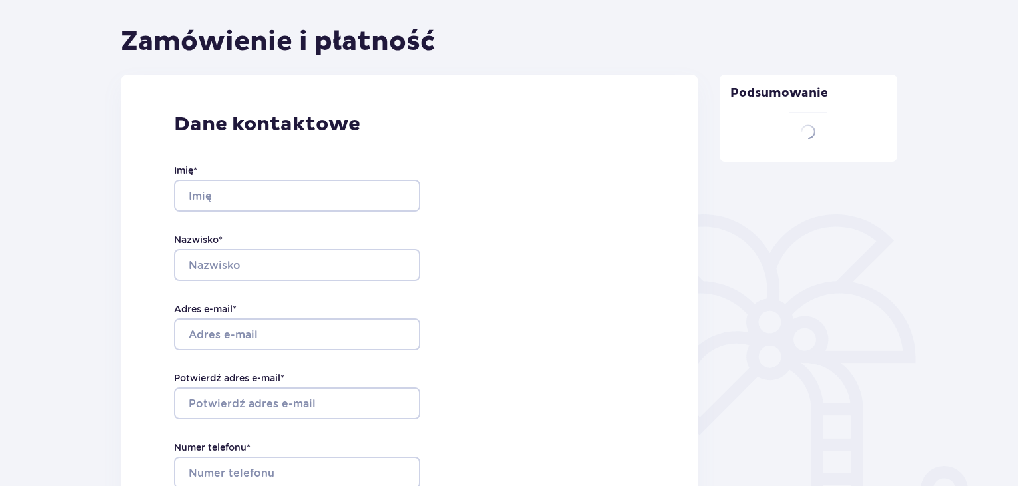
type input "Katarzyna"
type input "Grzegorczuk"
type input "katarzyna.grzegorczuk1@wp.pl"
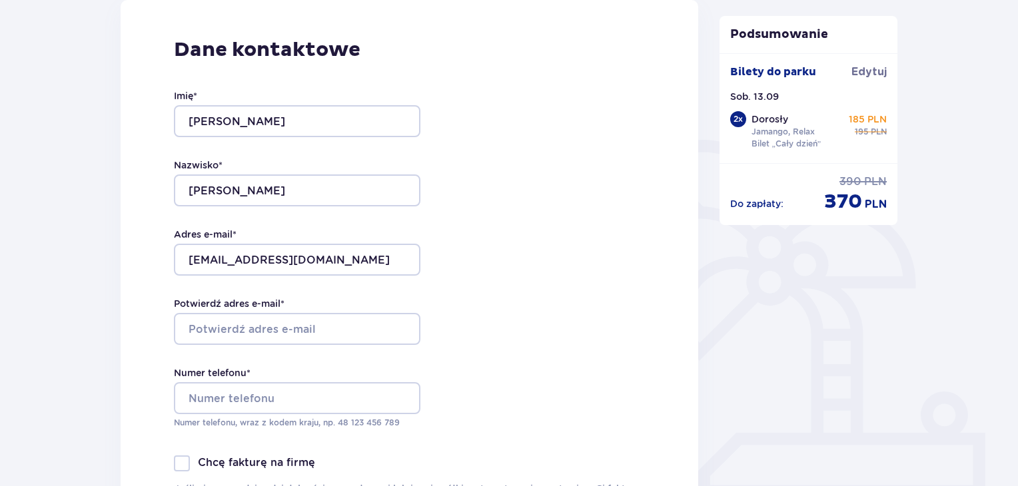
scroll to position [200, 0]
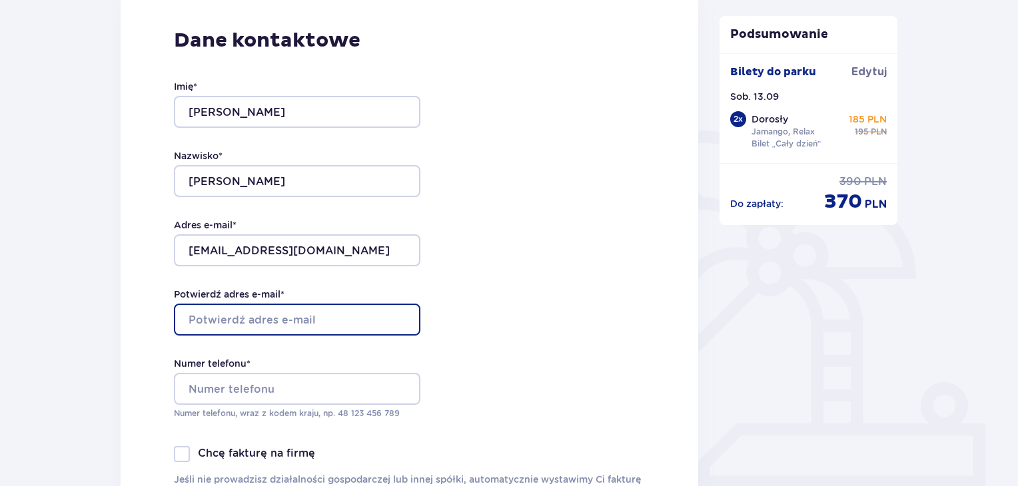
click at [382, 323] on input "Potwierdź adres e-mail *" at bounding box center [297, 320] width 246 height 32
type input "katarzyna.grzegorczuk1@wp.pl"
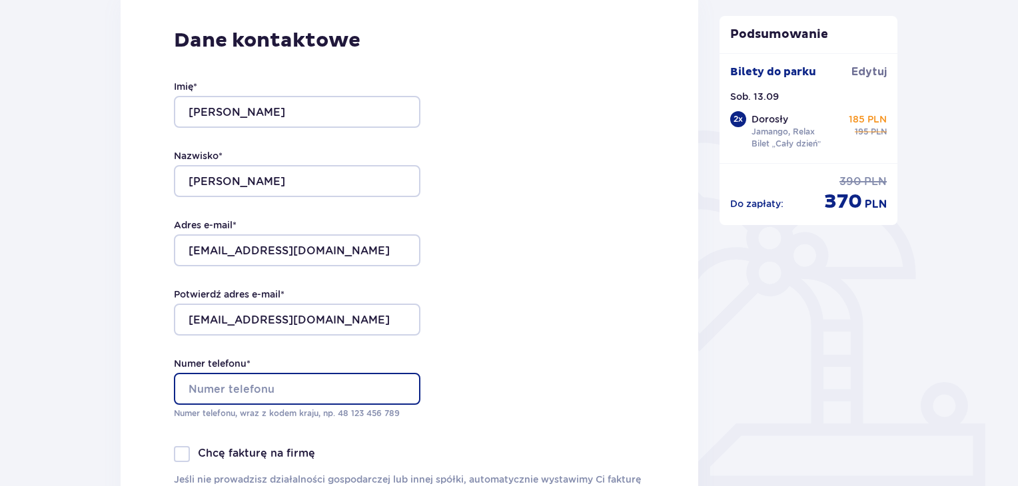
click at [294, 387] on input "Numer telefonu *" at bounding box center [297, 389] width 246 height 32
type input "696646348"
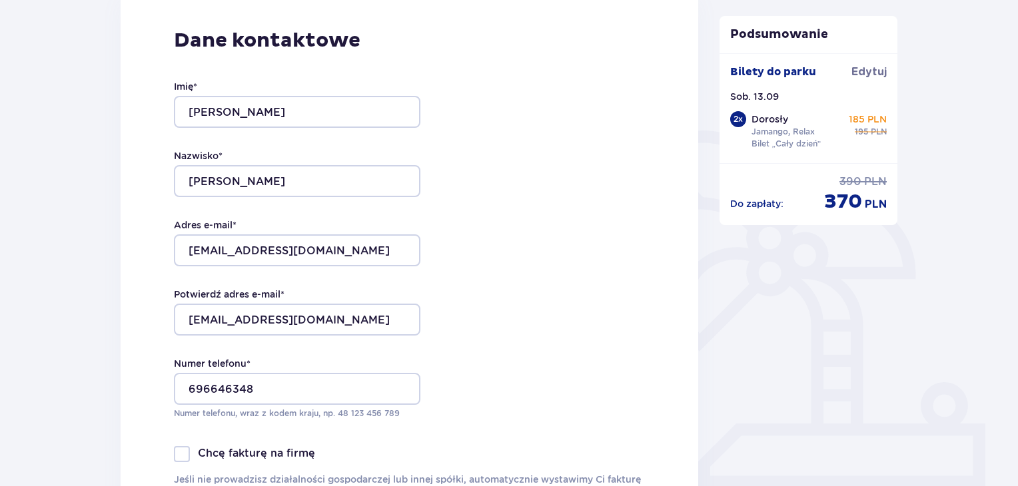
click at [568, 325] on div "Dane kontaktowe Imię * Katarzyna Nazwisko * Grzegorczuk Adres e-mail * katarzyn…" at bounding box center [409, 270] width 577 height 559
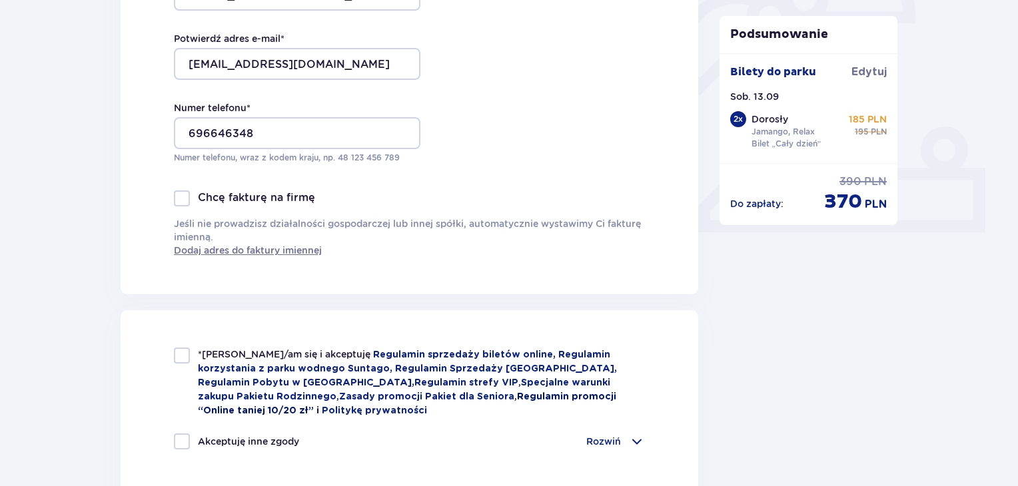
scroll to position [466, 0]
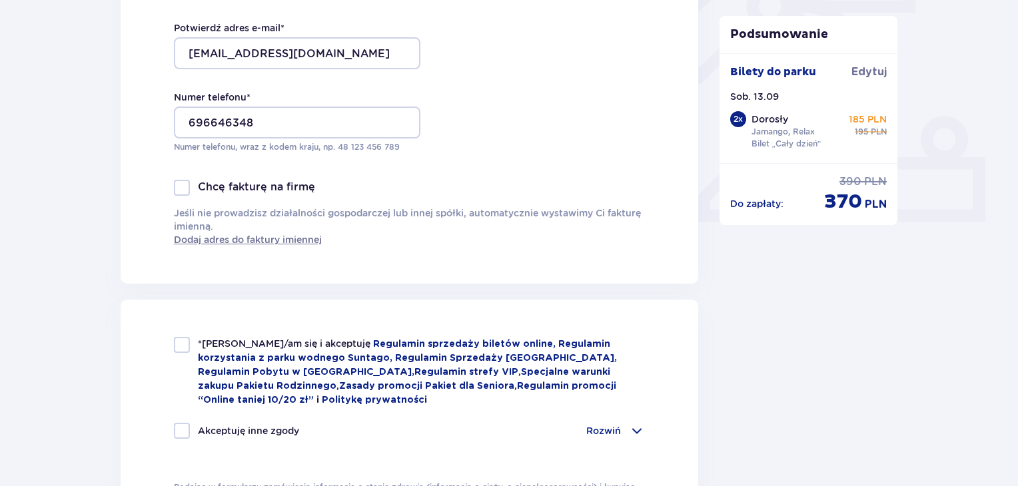
click at [180, 355] on div "*Zapoznałem/am się i akceptuję Regulamin sprzedaży biletów online, Regulamin ko…" at bounding box center [409, 372] width 471 height 70
checkbox input "true"
click at [185, 426] on div at bounding box center [182, 431] width 16 height 16
checkbox input "true"
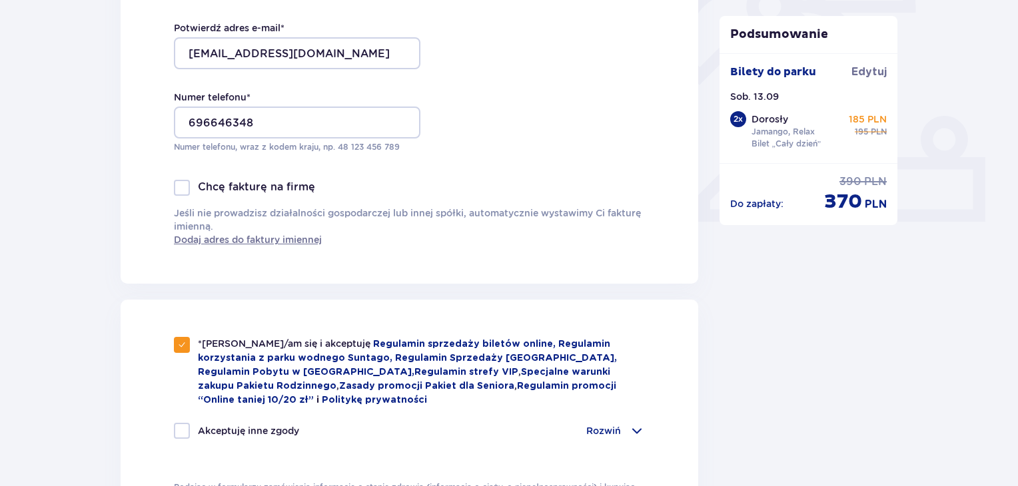
checkbox input "true"
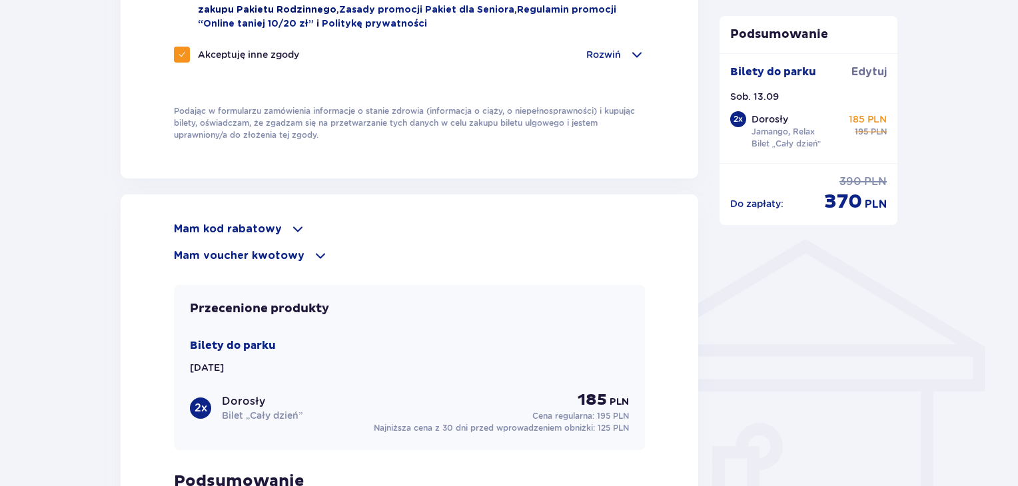
scroll to position [843, 0]
click at [270, 224] on p "Mam kod rabatowy" at bounding box center [228, 228] width 108 height 15
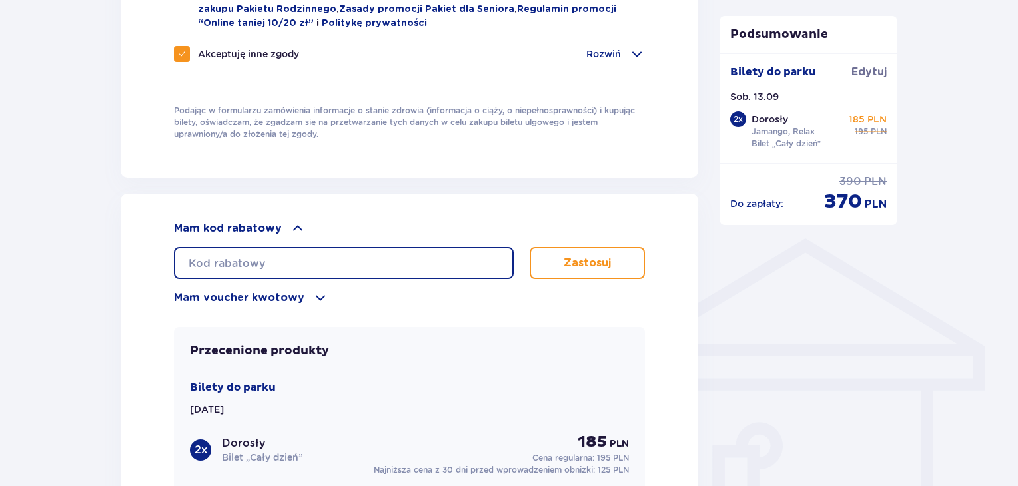
click at [276, 253] on input "text" at bounding box center [344, 263] width 340 height 32
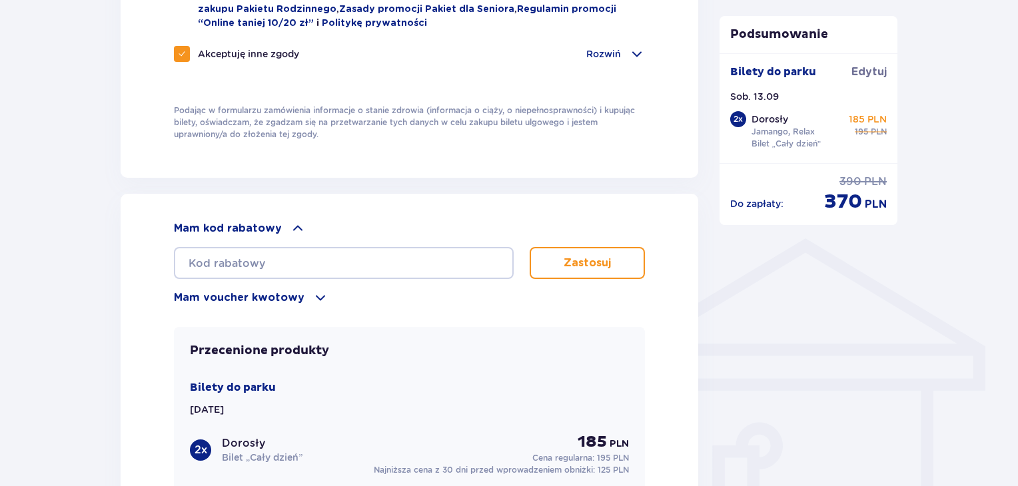
click at [266, 291] on p "Mam voucher kwotowy" at bounding box center [239, 297] width 131 height 15
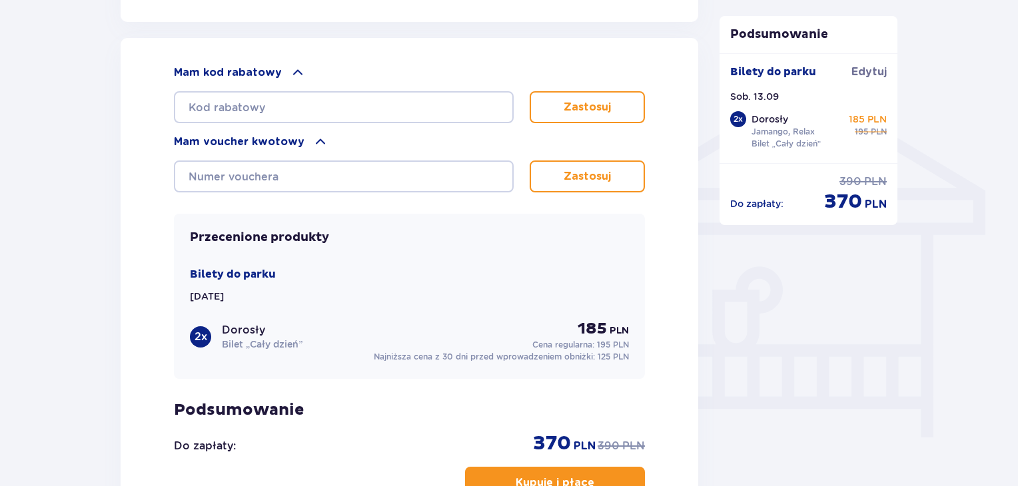
scroll to position [999, 0]
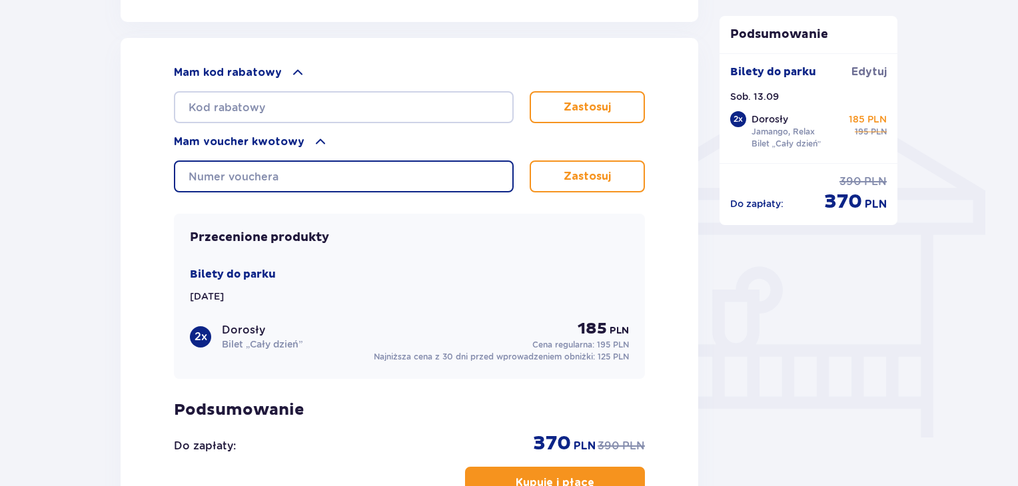
click at [391, 170] on input "text" at bounding box center [344, 176] width 340 height 32
type input "0640004077038672"
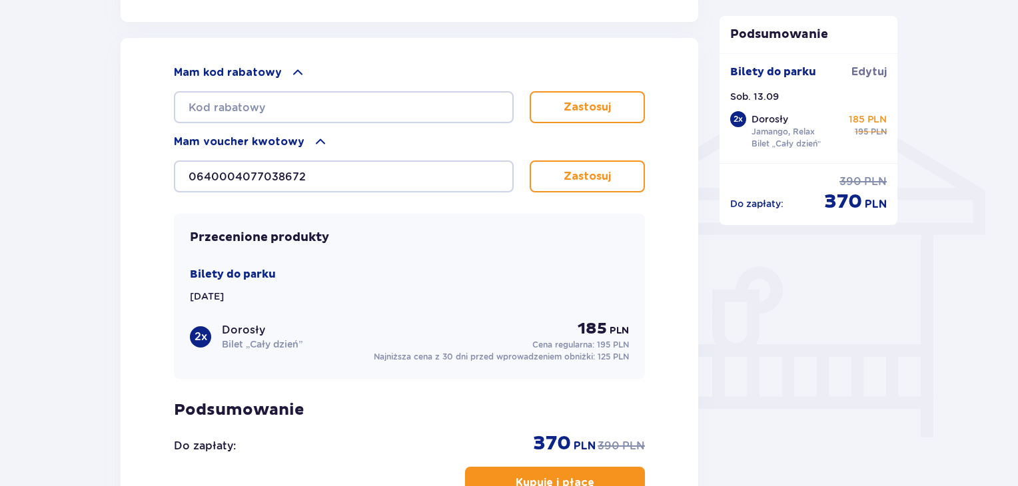
click at [587, 180] on button "Zastosuj" at bounding box center [586, 176] width 115 height 32
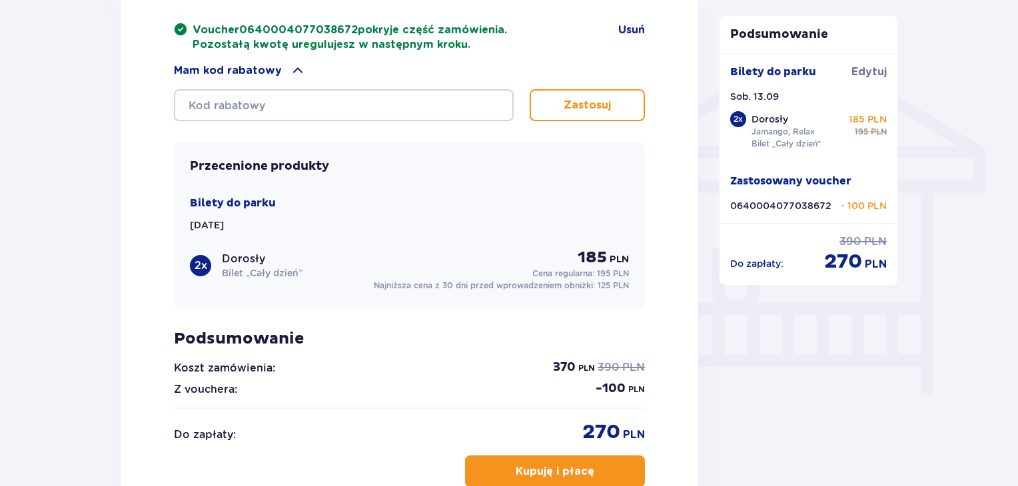
scroll to position [1043, 0]
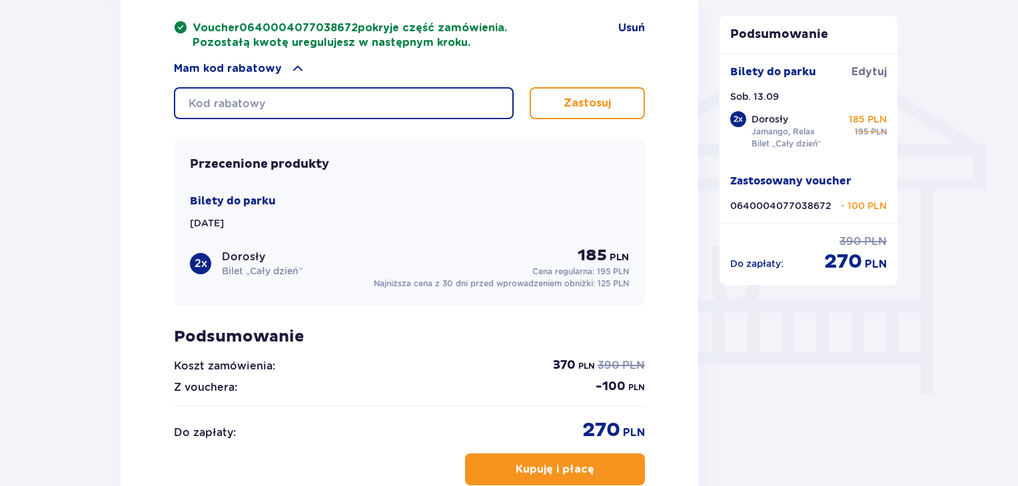
click at [310, 97] on input "text" at bounding box center [344, 103] width 340 height 32
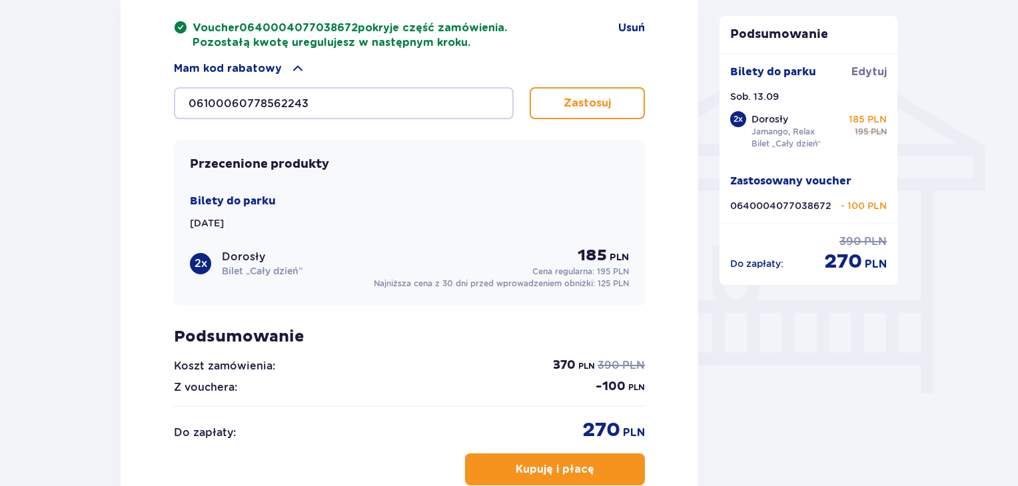
click at [598, 89] on button "Zastosuj" at bounding box center [586, 103] width 115 height 32
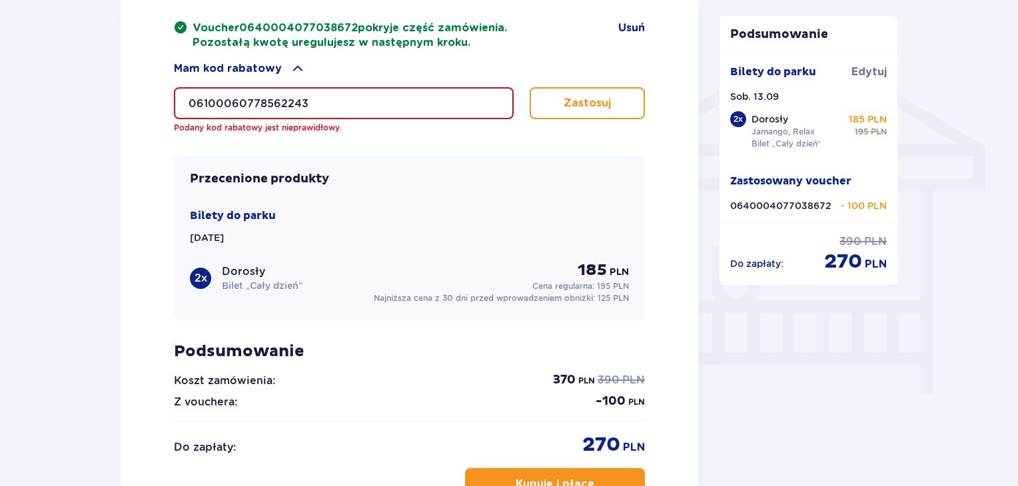
click at [290, 99] on input "06100060778562243" at bounding box center [344, 103] width 340 height 32
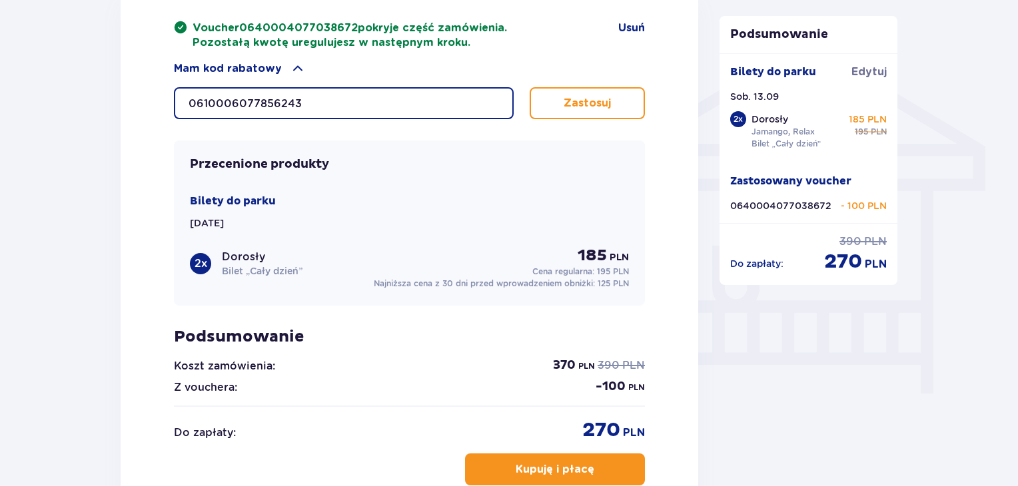
type input "0610006077856243"
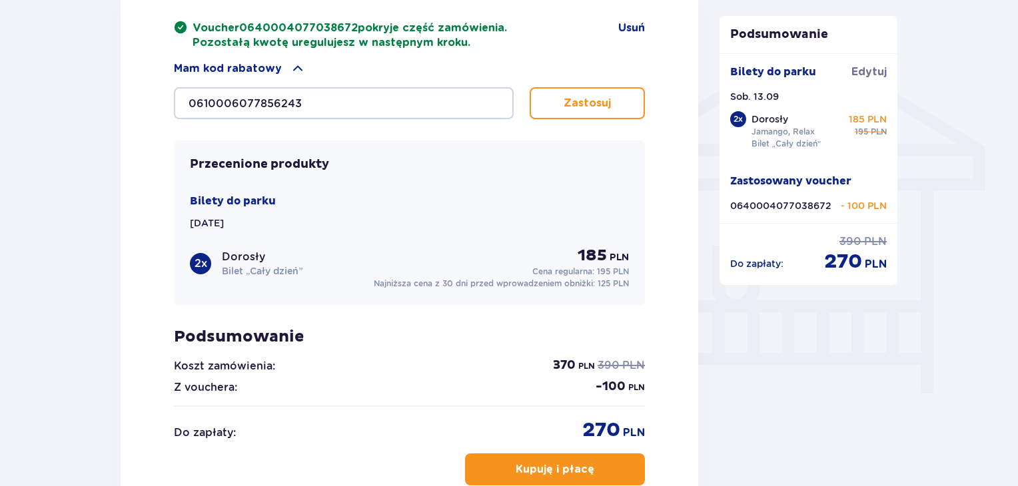
click at [581, 99] on p "Zastosuj" at bounding box center [586, 103] width 47 height 15
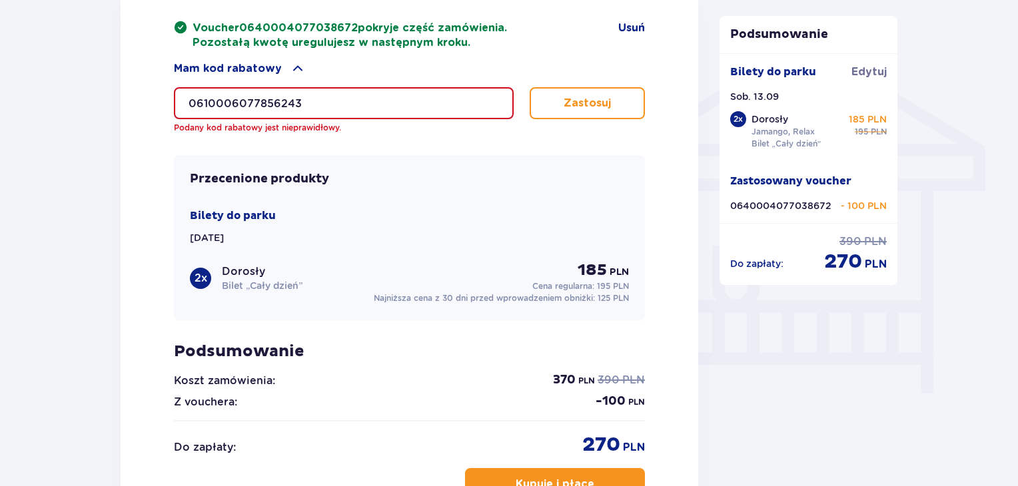
click at [321, 99] on input "0610006077856243" at bounding box center [344, 103] width 340 height 32
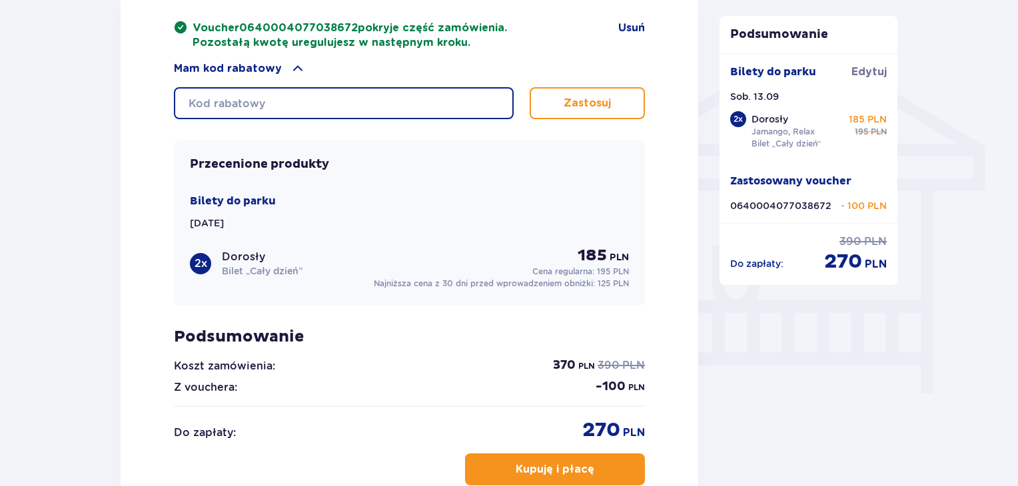
type input "6"
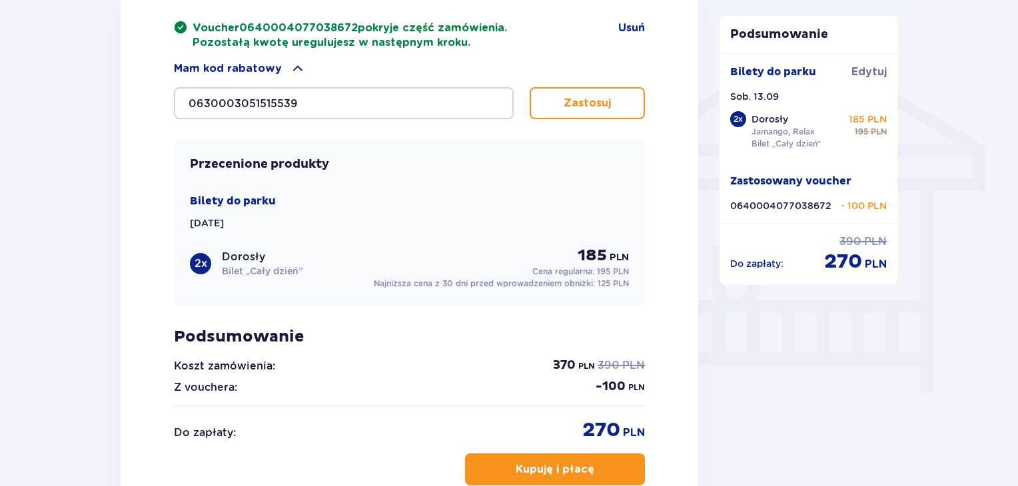
click at [582, 91] on button "Zastosuj" at bounding box center [586, 103] width 115 height 32
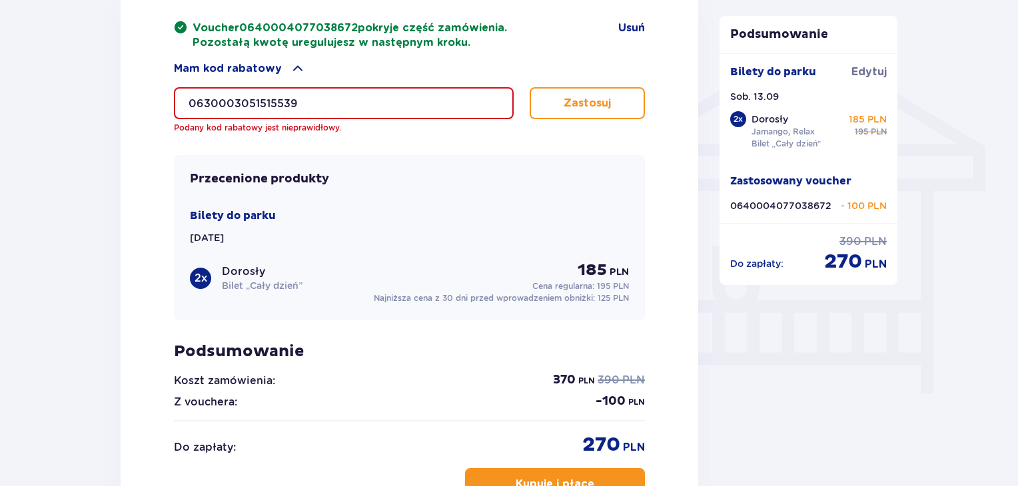
click at [582, 91] on button "Zastosuj" at bounding box center [586, 103] width 115 height 32
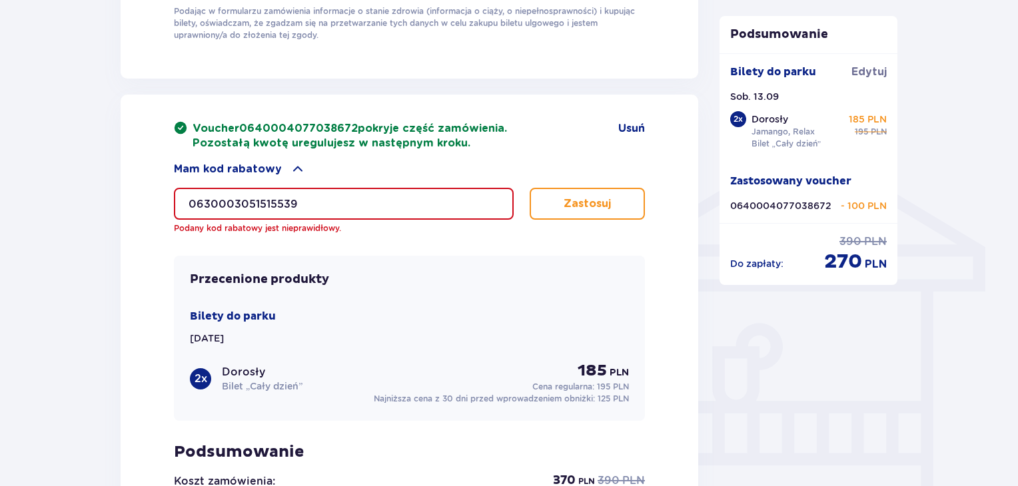
scroll to position [932, 0]
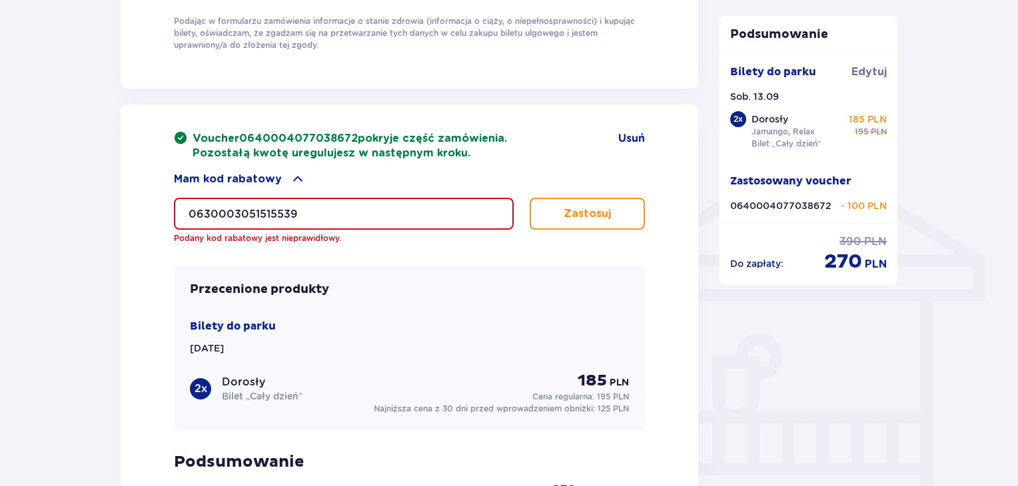
click at [344, 212] on input "0630003051515539" at bounding box center [344, 214] width 340 height 32
drag, startPoint x: 344, startPoint y: 212, endPoint x: 192, endPoint y: 198, distance: 153.1
click at [192, 198] on input "0630003051515539" at bounding box center [344, 214] width 340 height 32
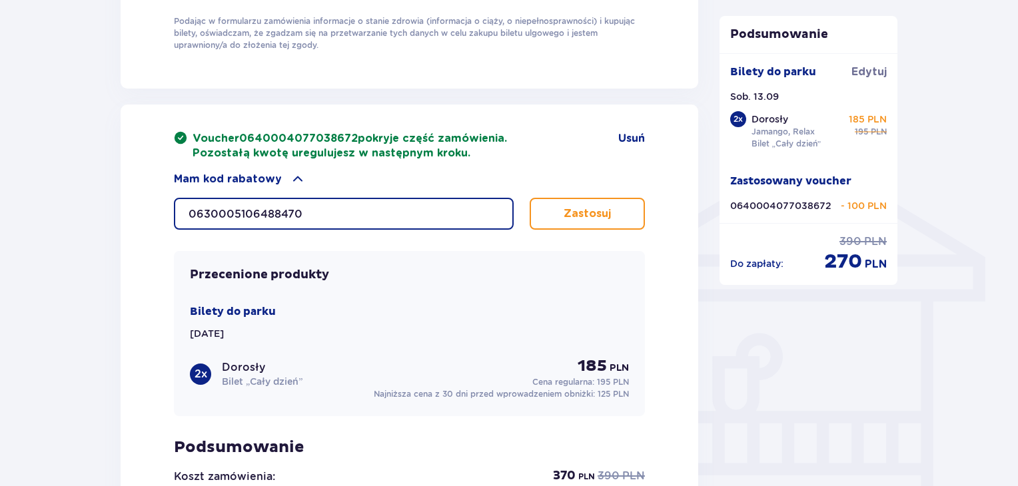
type input "0630005106488470"
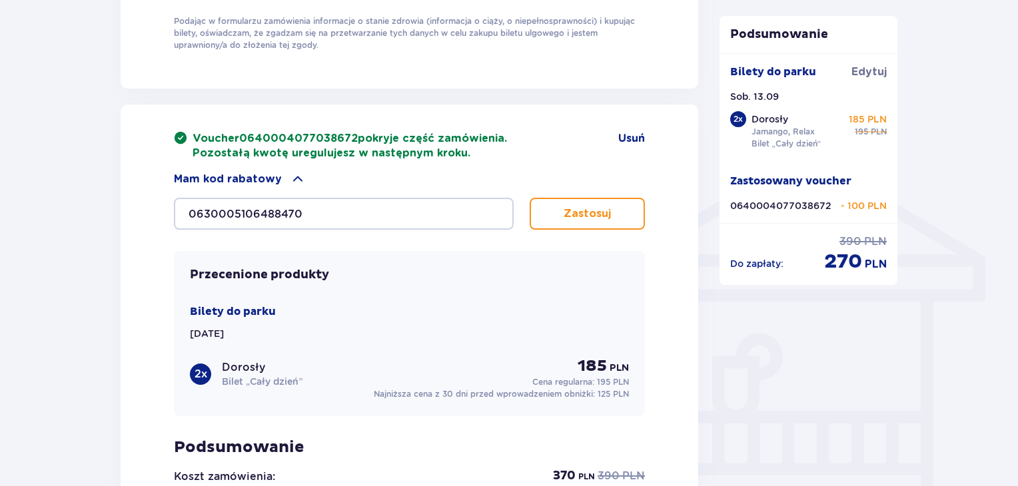
click at [627, 219] on button "Zastosuj" at bounding box center [586, 214] width 115 height 32
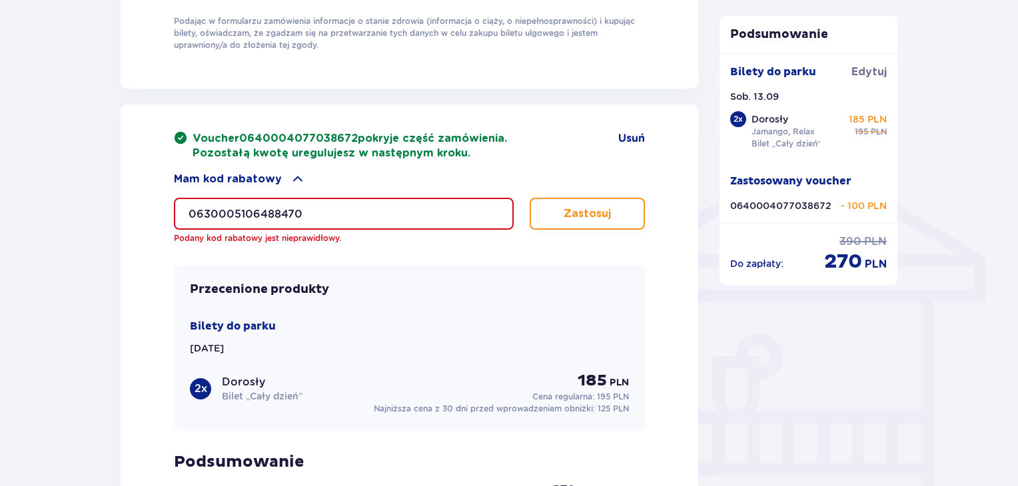
click at [627, 219] on button "Zastosuj" at bounding box center [586, 214] width 115 height 32
click at [781, 202] on p "0640004077038672" at bounding box center [780, 205] width 101 height 13
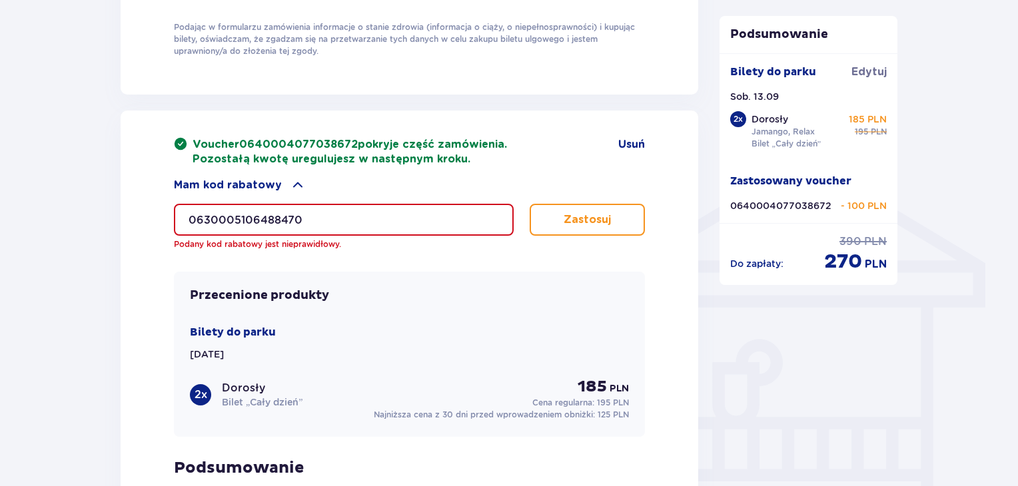
scroll to position [910, 0]
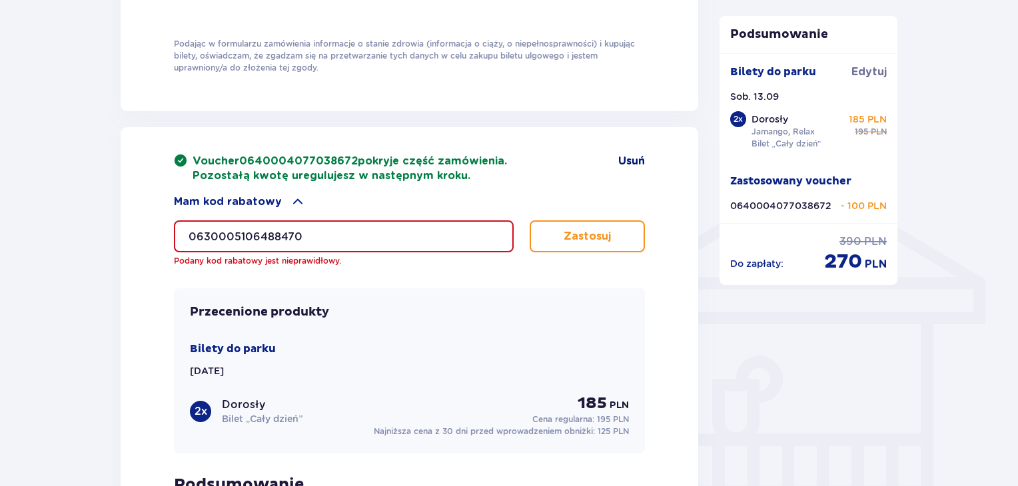
click at [634, 160] on span "Usuń" at bounding box center [631, 161] width 27 height 15
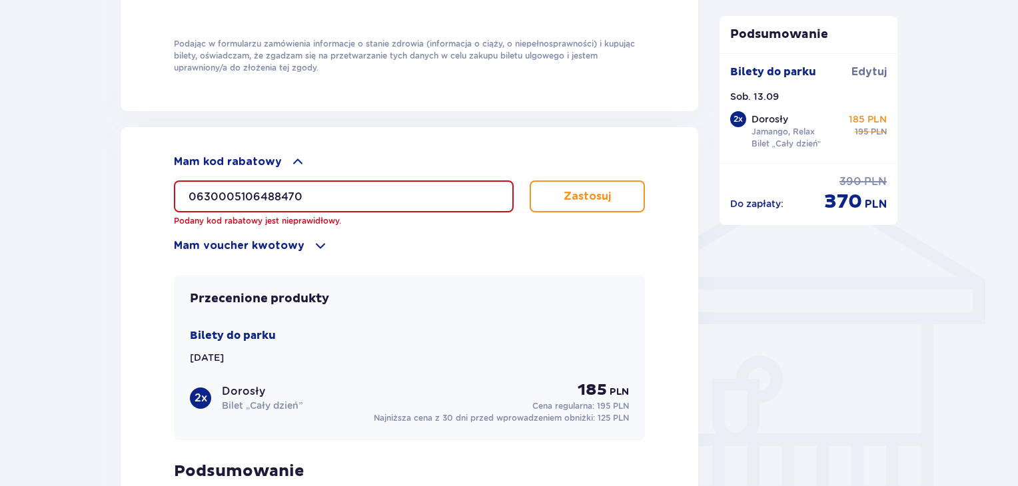
click at [336, 190] on input "0630005106488470" at bounding box center [344, 196] width 340 height 32
click at [585, 190] on p "Zastosuj" at bounding box center [586, 196] width 47 height 15
click at [310, 192] on input "0630005106488470" at bounding box center [344, 196] width 340 height 32
drag, startPoint x: 310, startPoint y: 192, endPoint x: 83, endPoint y: 162, distance: 229.7
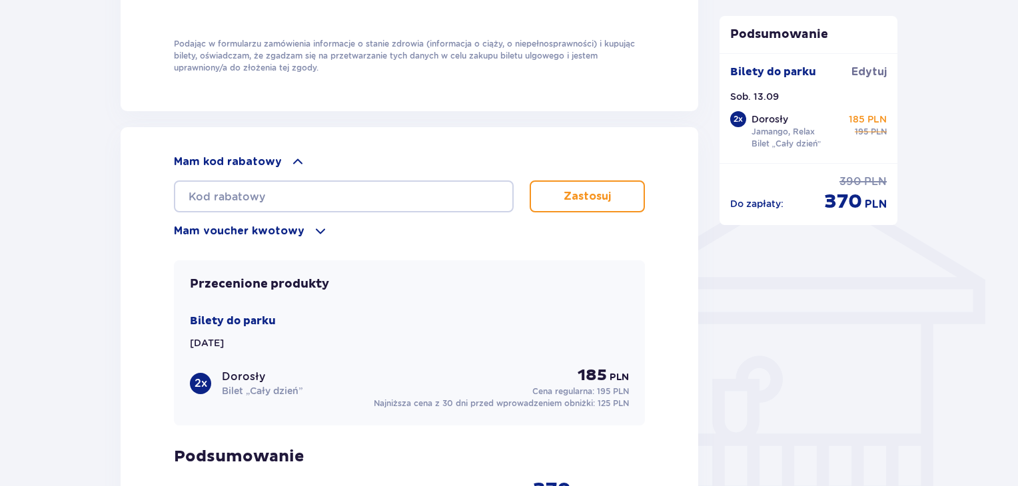
click at [282, 233] on p "Mam voucher kwotowy" at bounding box center [239, 231] width 131 height 15
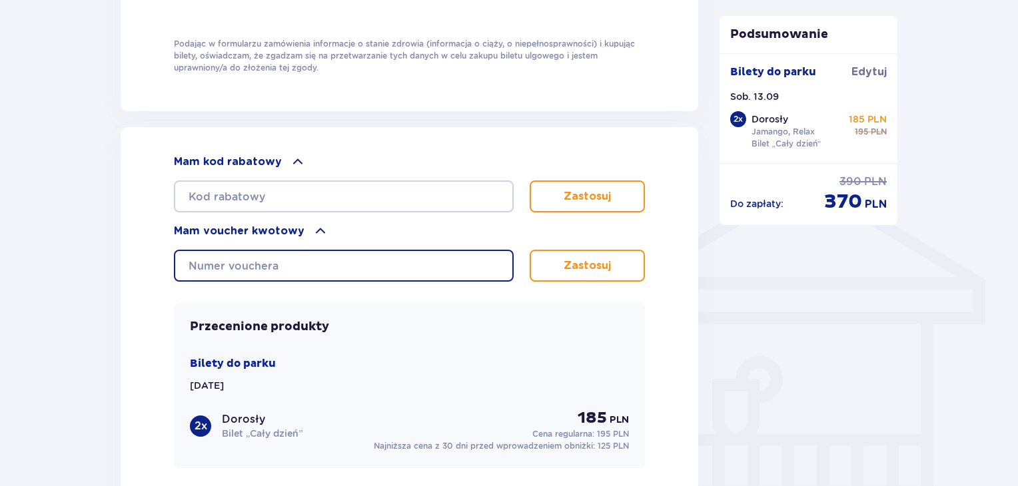
click at [280, 259] on input "text" at bounding box center [344, 266] width 340 height 32
click at [304, 269] on input "text" at bounding box center [344, 266] width 340 height 32
type input "06300051064488470"
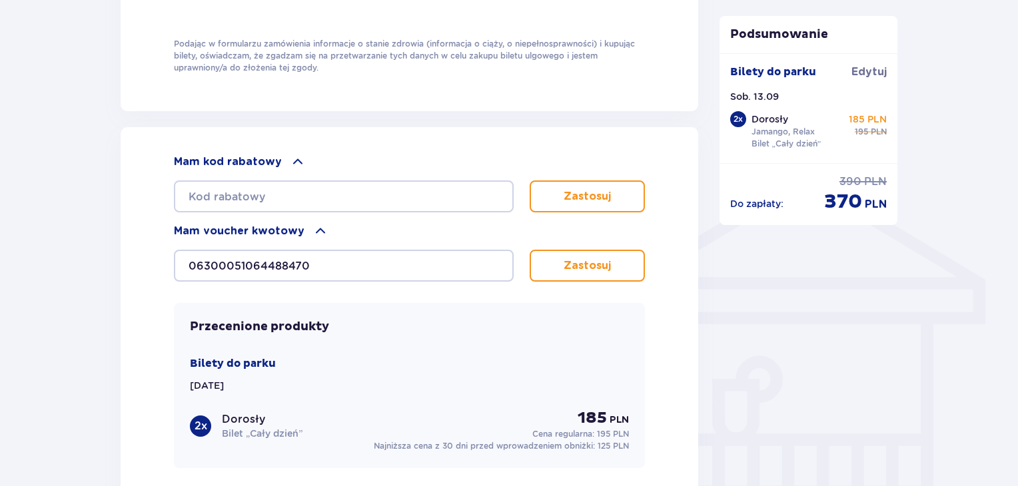
click at [577, 258] on p "Zastosuj" at bounding box center [586, 265] width 47 height 15
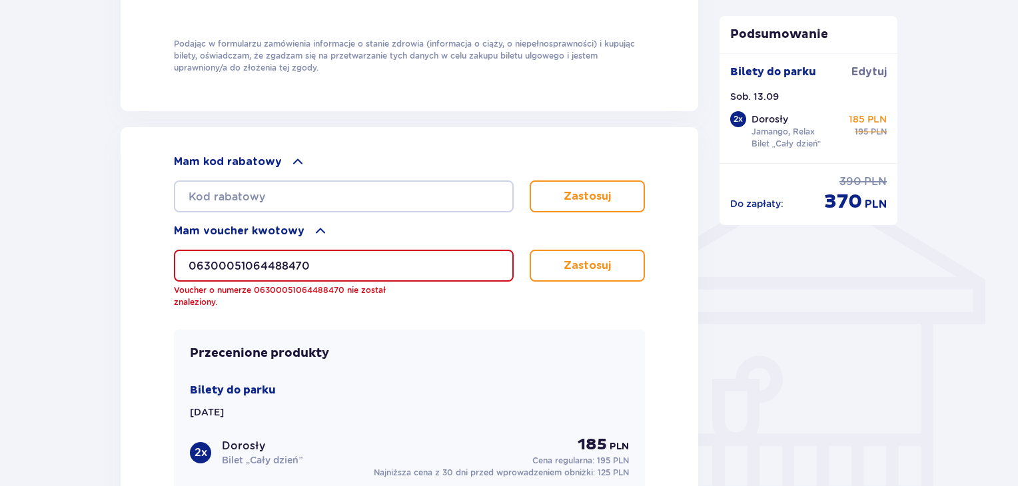
click at [302, 260] on input "06300051064488470" at bounding box center [344, 266] width 340 height 32
drag, startPoint x: 314, startPoint y: 262, endPoint x: 201, endPoint y: 262, distance: 112.5
click at [147, 245] on div "Mam kod rabatowy Zastosuj Mam voucher kwotowy 06300051064488470 Voucher o numer…" at bounding box center [409, 395] width 577 height 537
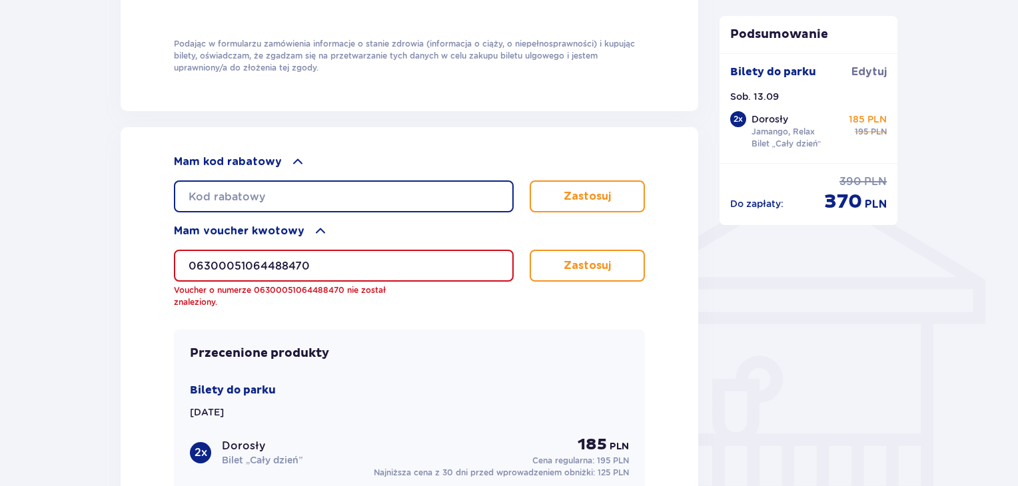
click at [242, 186] on input "text" at bounding box center [344, 196] width 340 height 32
paste input "06300051064488470"
type input "06300051064488470"
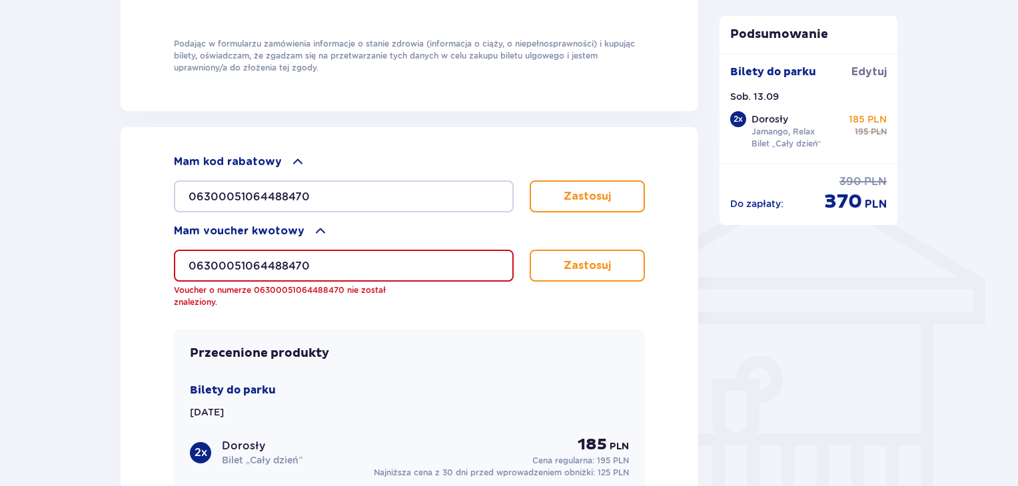
click at [381, 250] on input "06300051064488470" at bounding box center [344, 266] width 340 height 32
click at [602, 192] on p "Zastosuj" at bounding box center [586, 196] width 47 height 15
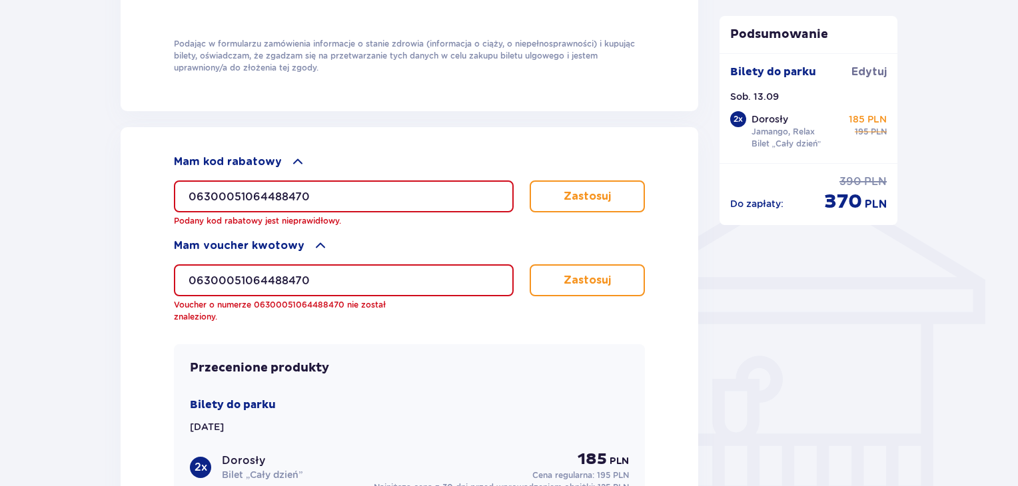
click at [602, 192] on p "Zastosuj" at bounding box center [586, 196] width 47 height 15
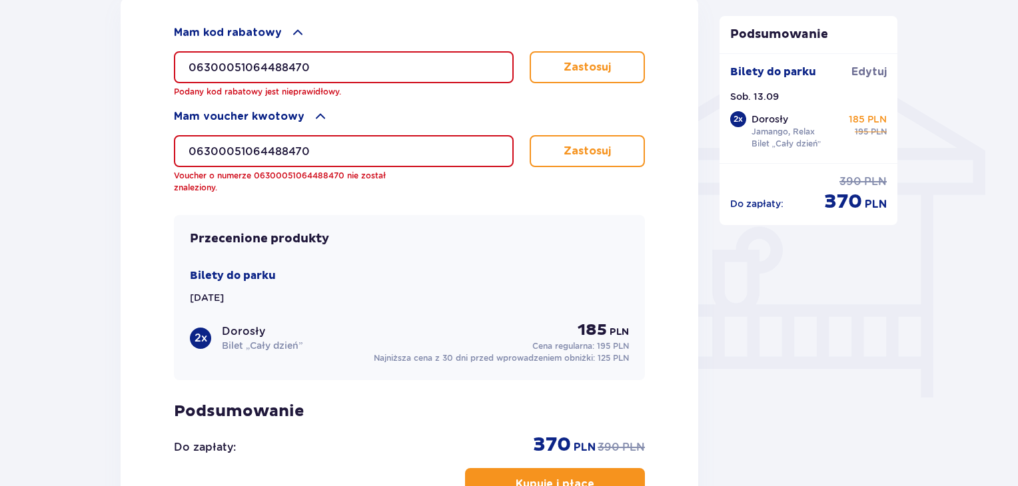
scroll to position [1021, 0]
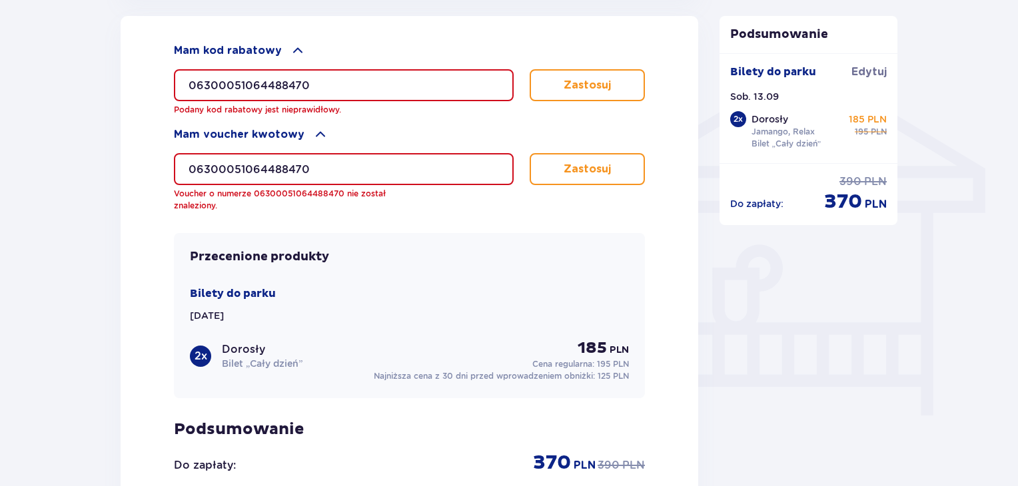
click at [344, 166] on input "06300051064488470" at bounding box center [344, 169] width 340 height 32
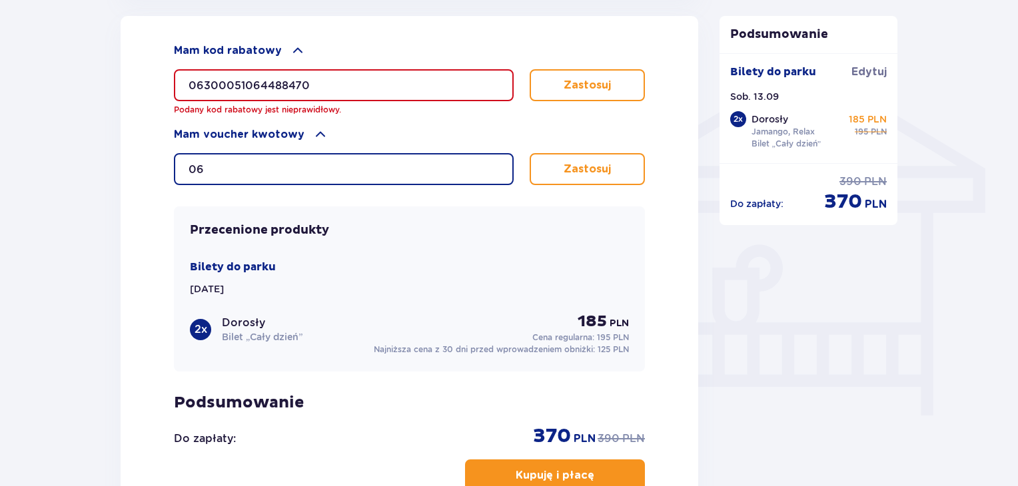
type input "0"
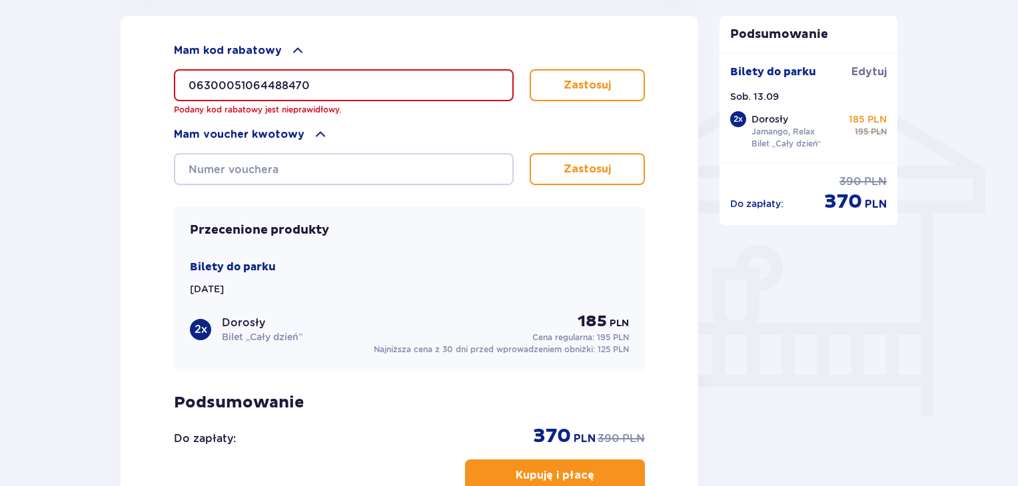
click at [630, 69] on button "Zastosuj" at bounding box center [586, 85] width 115 height 32
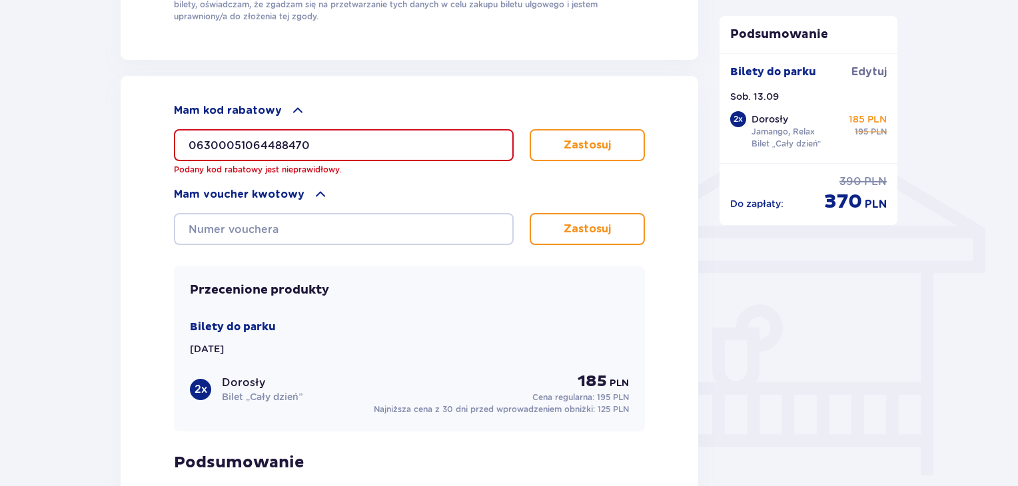
scroll to position [954, 0]
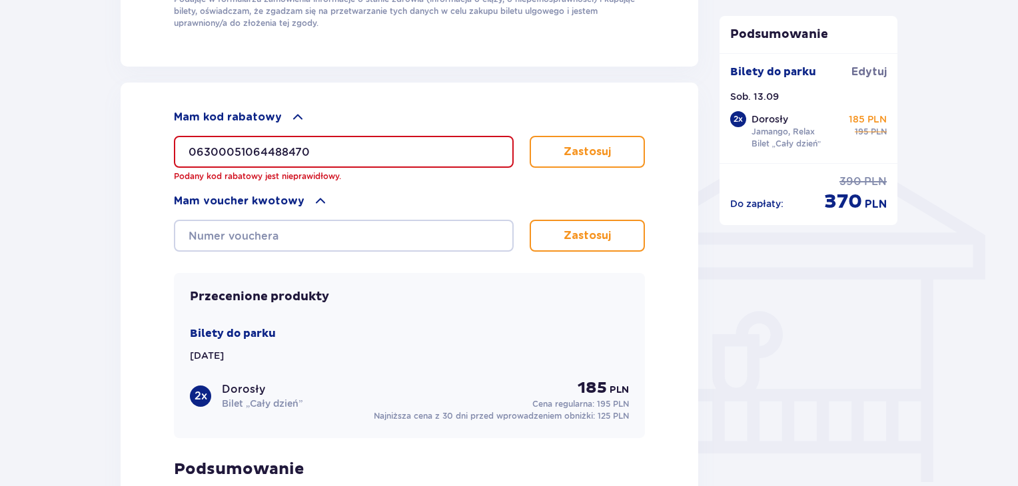
click at [368, 143] on input "06300051064488470" at bounding box center [344, 152] width 340 height 32
drag, startPoint x: 366, startPoint y: 144, endPoint x: 165, endPoint y: 116, distance: 203.0
click at [165, 116] on div "Mam kod rabatowy 06300051064488470 Podany kod rabatowy jest nieprawidłowy. Zast…" at bounding box center [409, 345] width 577 height 525
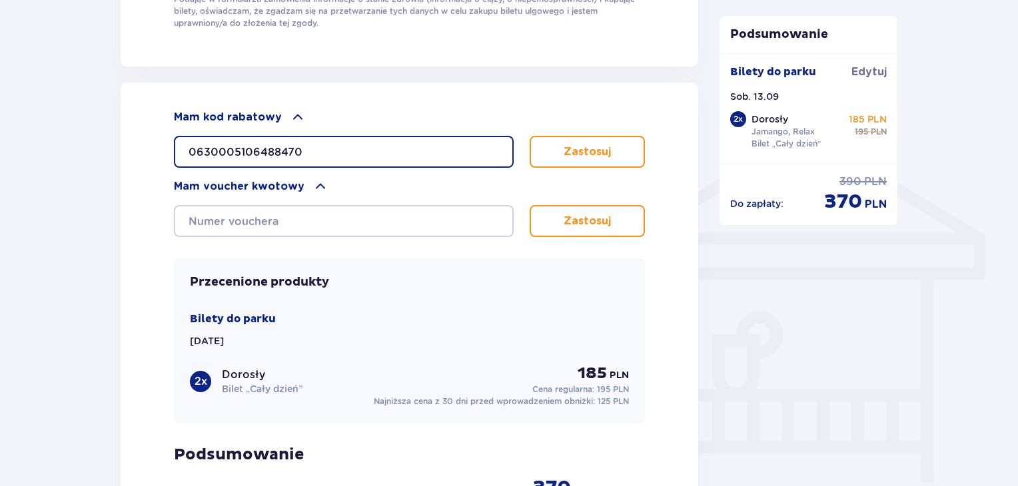
type input "0630005106488470"
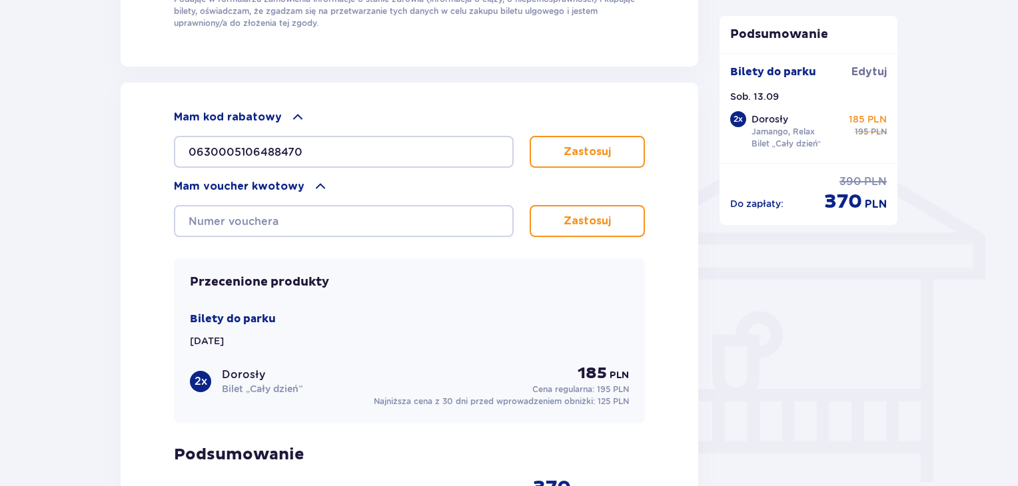
click at [586, 160] on button "Zastosuj" at bounding box center [586, 152] width 115 height 32
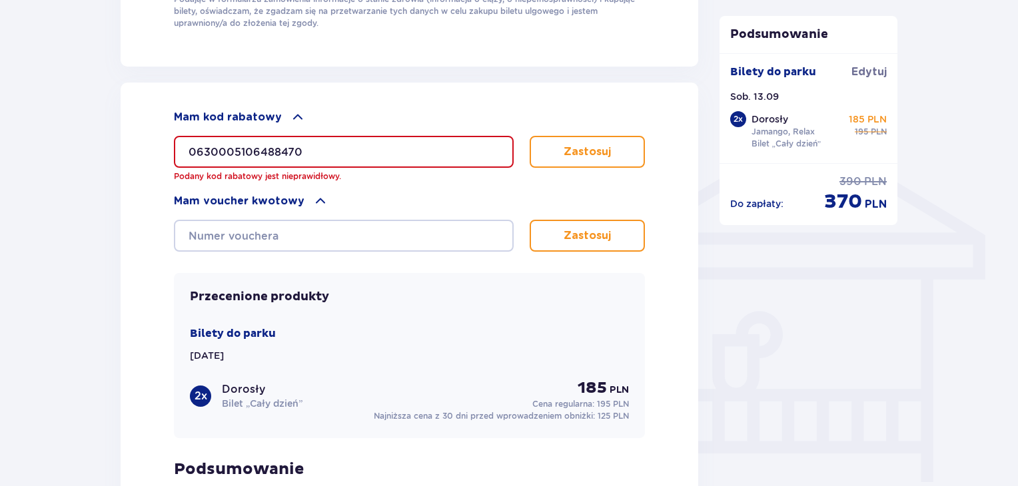
click at [586, 160] on button "Zastosuj" at bounding box center [586, 152] width 115 height 32
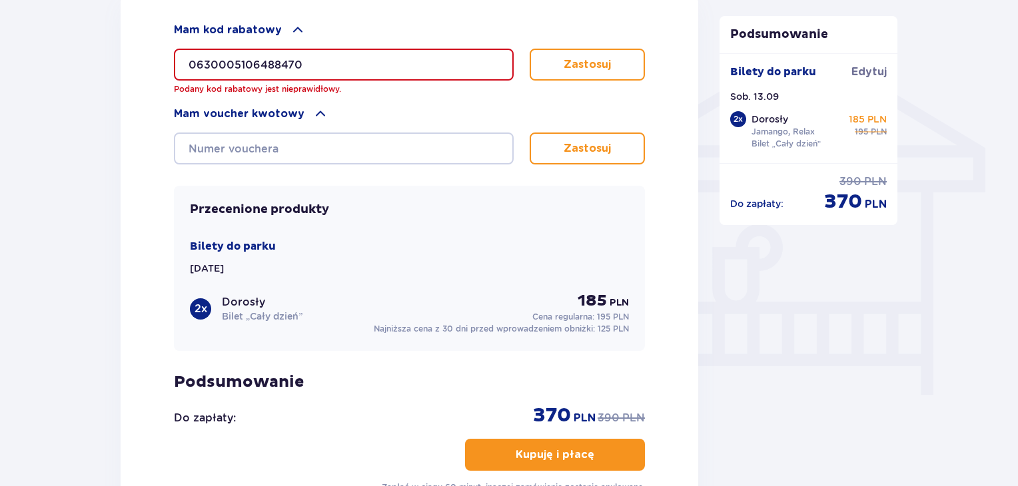
scroll to position [1043, 0]
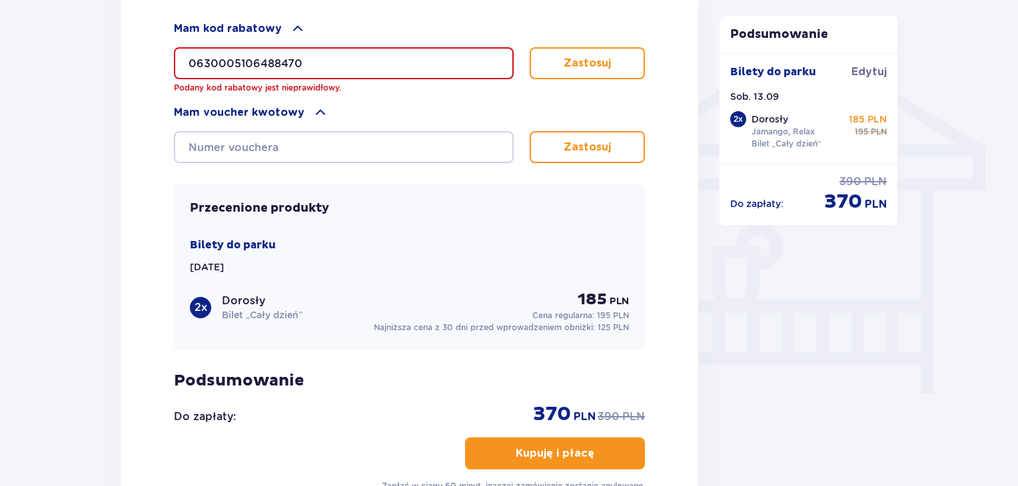
click at [319, 105] on span at bounding box center [320, 113] width 16 height 16
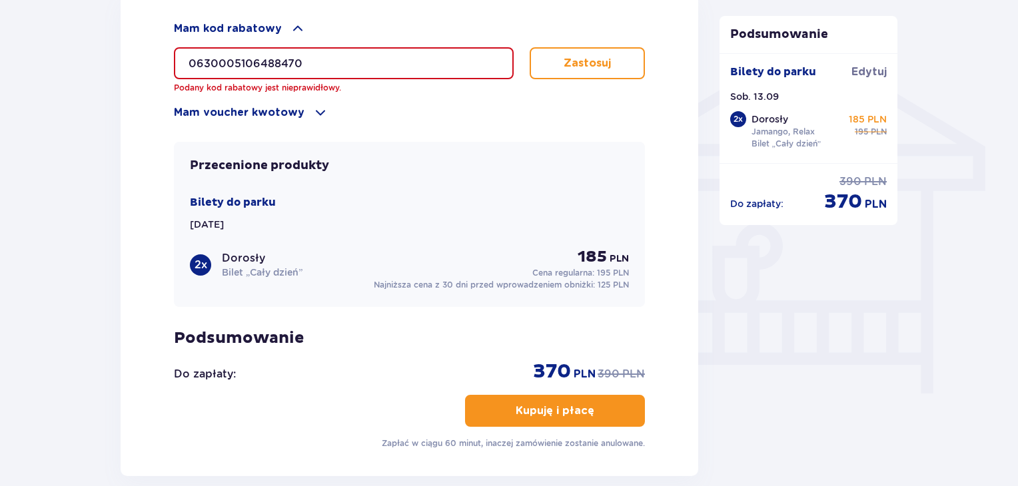
click at [584, 62] on p "Zastosuj" at bounding box center [586, 63] width 47 height 15
click at [611, 47] on button "Zastosuj" at bounding box center [586, 63] width 115 height 32
click at [577, 51] on button "Zastosuj" at bounding box center [586, 63] width 115 height 32
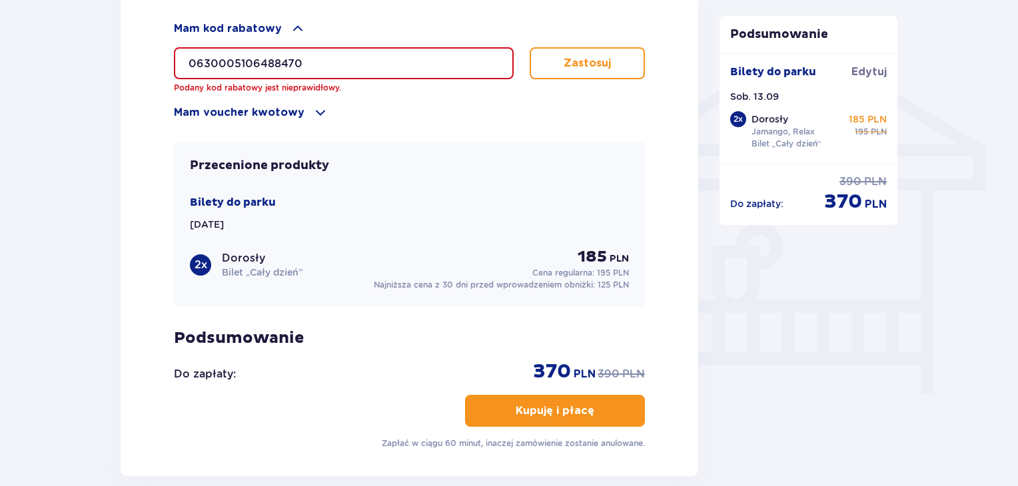
click at [576, 56] on p "Zastosuj" at bounding box center [586, 63] width 47 height 15
click at [575, 56] on p "Zastosuj" at bounding box center [586, 63] width 47 height 15
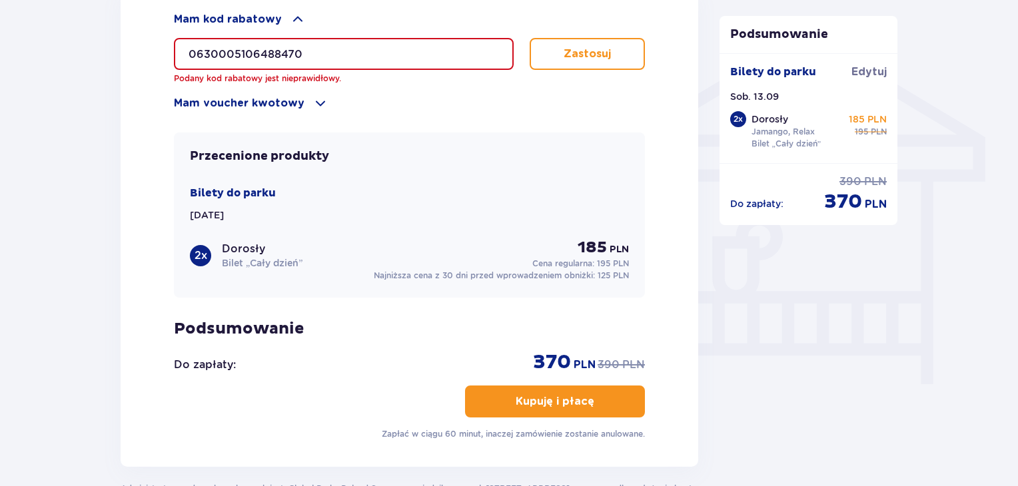
scroll to position [1021, 0]
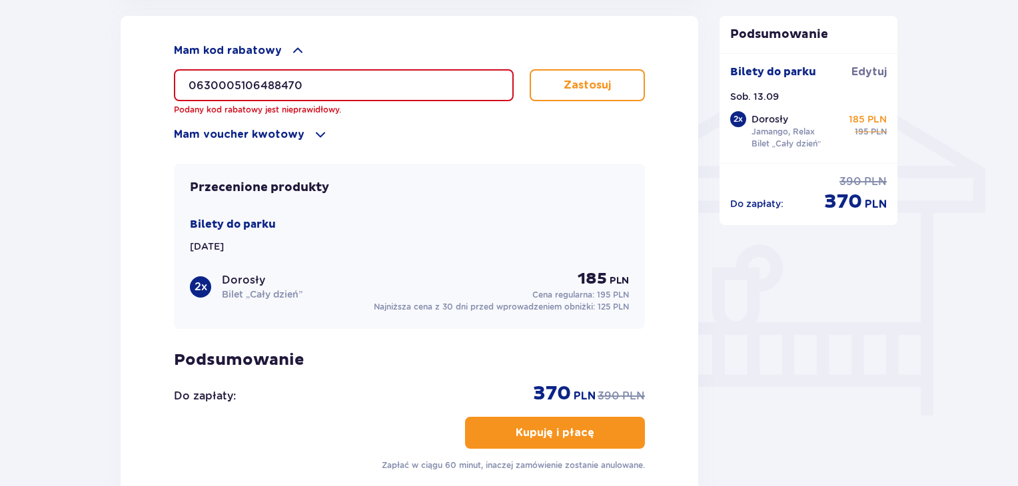
click at [350, 98] on div "0630005106488470 Podany kod rabatowy jest nieprawidłowy." at bounding box center [344, 92] width 340 height 47
click at [360, 89] on input "0630005106488470" at bounding box center [344, 85] width 340 height 32
click at [596, 99] on div "0630005106488470 Podany kod rabatowy jest nieprawidłowy. Zastosuj" at bounding box center [409, 92] width 471 height 47
click at [604, 92] on button "Zastosuj" at bounding box center [586, 85] width 115 height 32
click at [604, 93] on button "Zastosuj" at bounding box center [586, 85] width 115 height 32
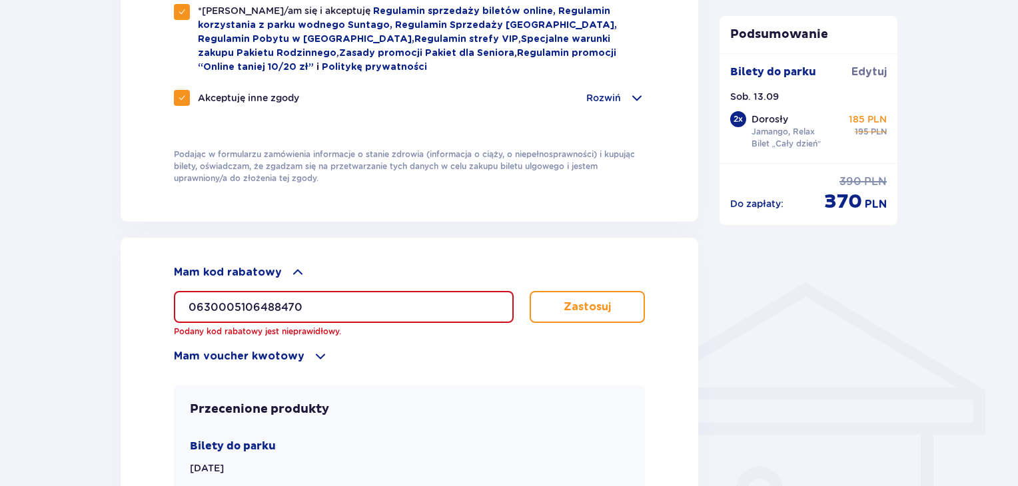
scroll to position [821, 0]
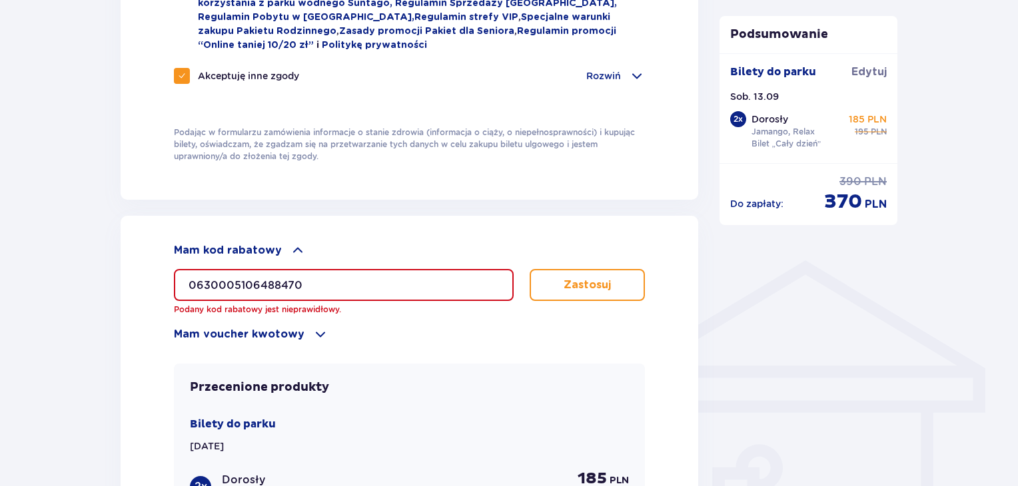
drag, startPoint x: 349, startPoint y: 284, endPoint x: 98, endPoint y: 258, distance: 252.3
click at [98, 258] on div "Zamówienie i płatność Dane kontaktowe Imię * Katarzyna Nazwisko * Grzegorczuk A…" at bounding box center [509, 64] width 1018 height 1562
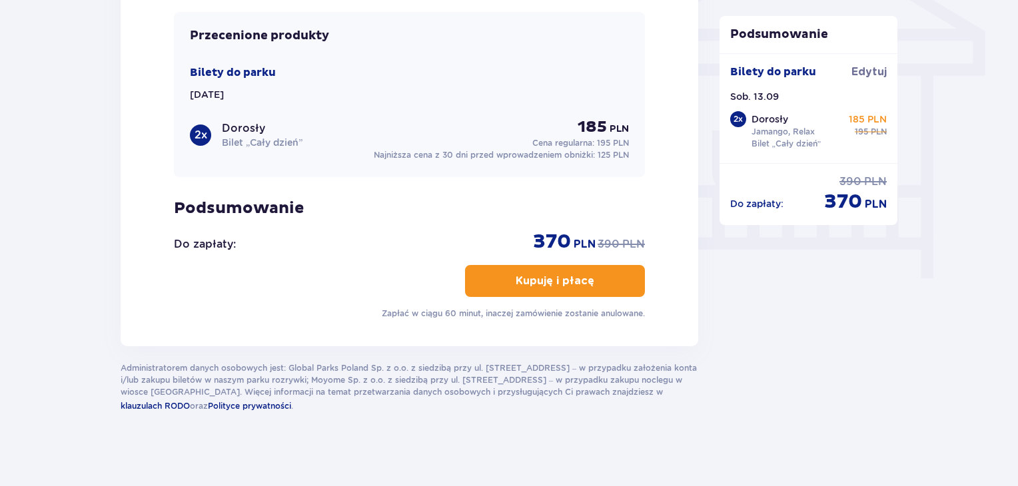
scroll to position [1161, 0]
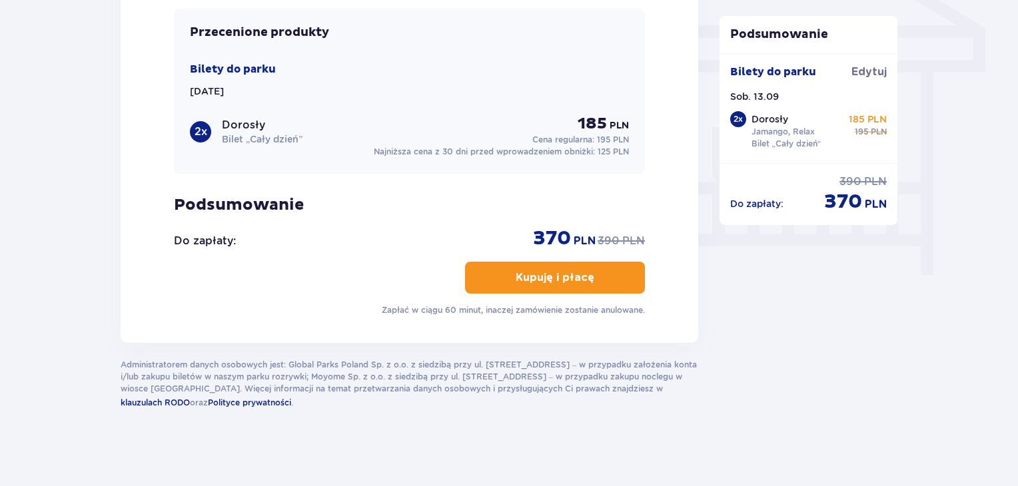
scroll to position [314, 0]
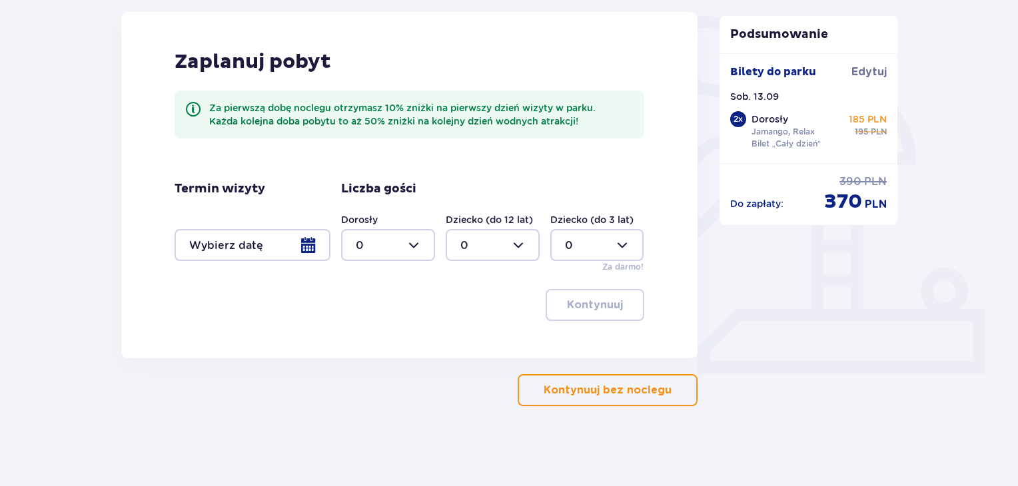
click at [615, 396] on p "Kontynuuj bez noclegu" at bounding box center [607, 390] width 128 height 15
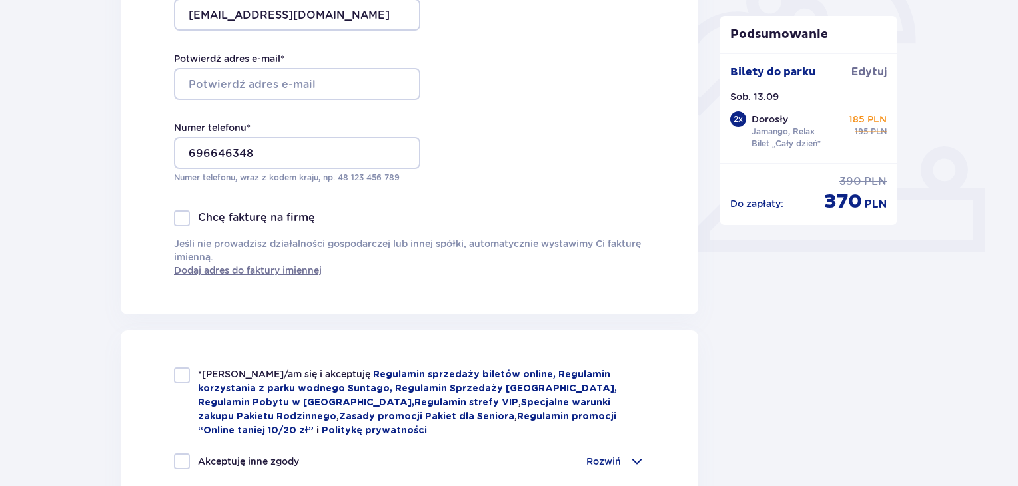
scroll to position [494, 0]
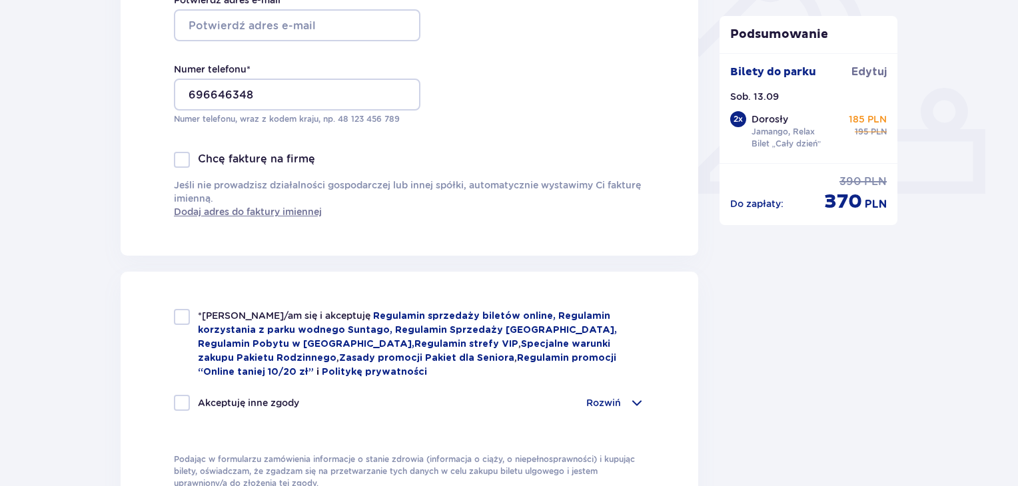
click at [184, 314] on div at bounding box center [182, 317] width 16 height 16
checkbox input "true"
click at [194, 404] on div "Akceptuję inne zgody" at bounding box center [236, 403] width 125 height 16
checkbox input "true"
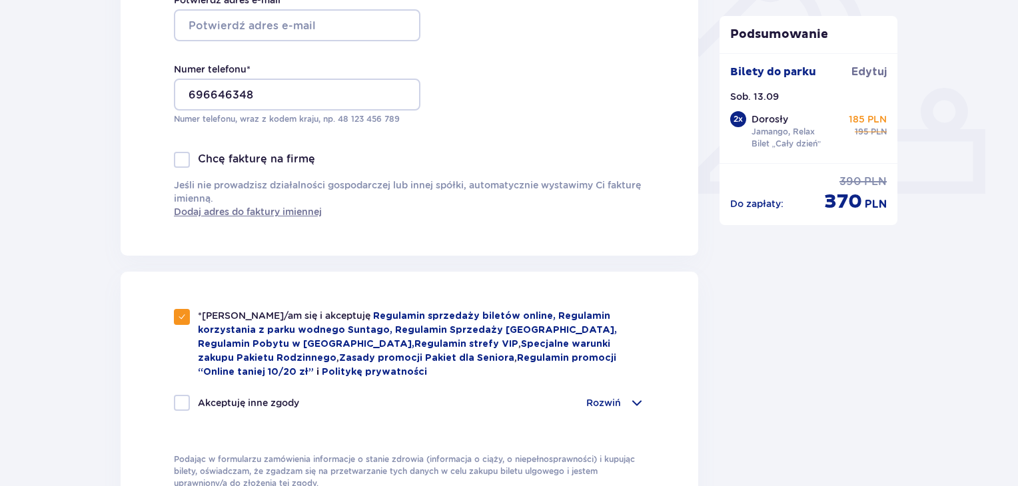
checkbox input "true"
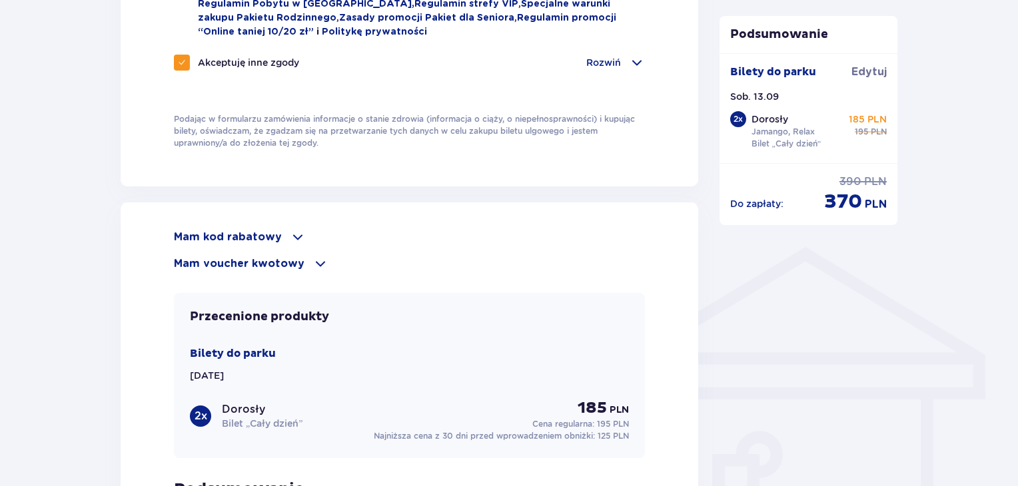
scroll to position [850, 0]
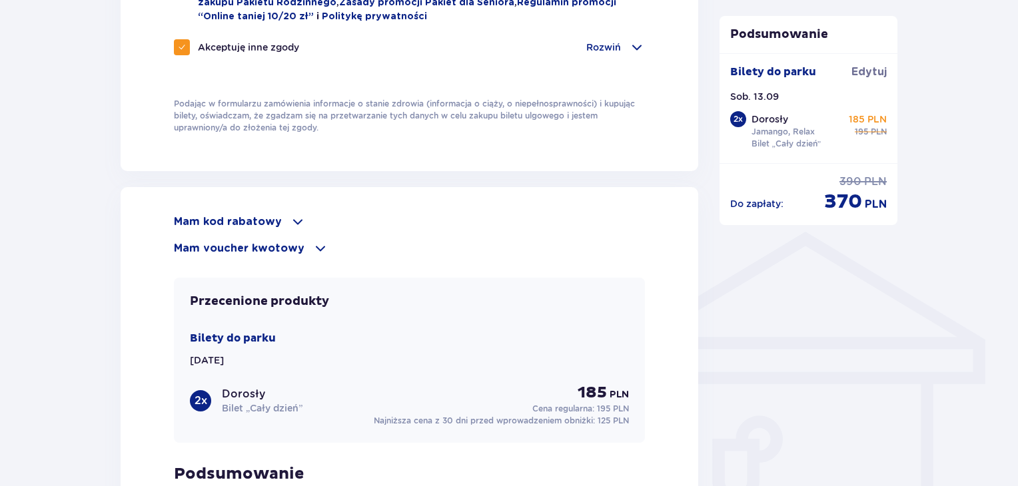
click at [258, 218] on p "Mam kod rabatowy" at bounding box center [228, 221] width 108 height 15
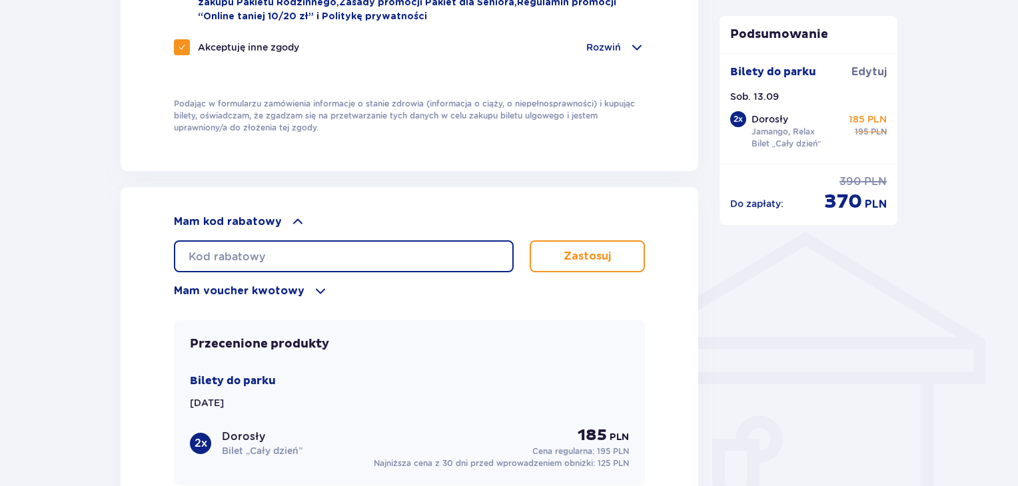
click at [265, 252] on input "text" at bounding box center [344, 256] width 340 height 32
type input "0630005106488470"
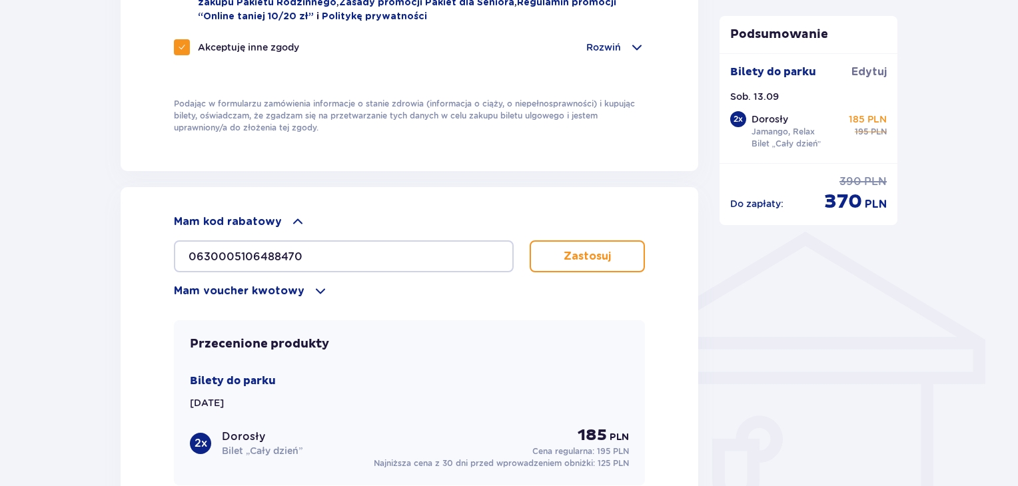
click at [576, 254] on p "Zastosuj" at bounding box center [586, 256] width 47 height 15
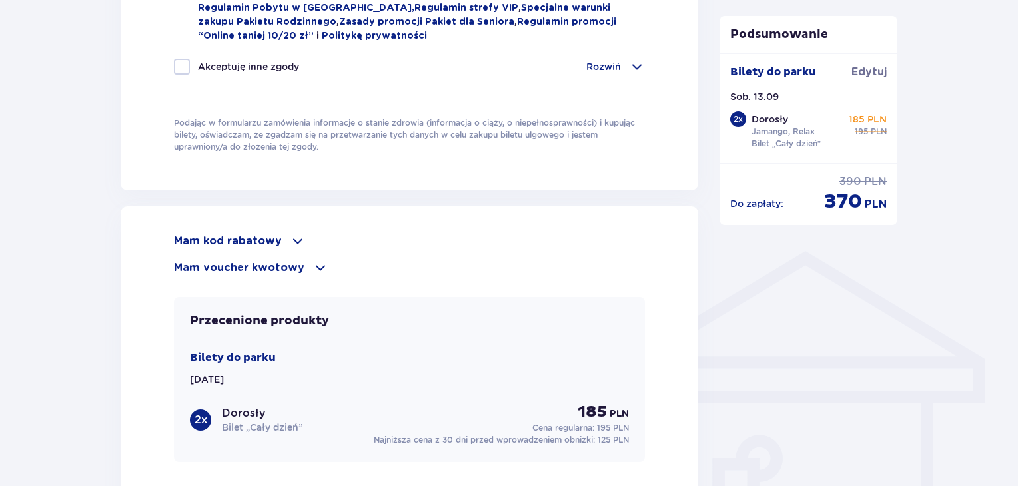
scroll to position [830, 0]
click at [234, 266] on p "Mam voucher kwotowy" at bounding box center [239, 268] width 131 height 15
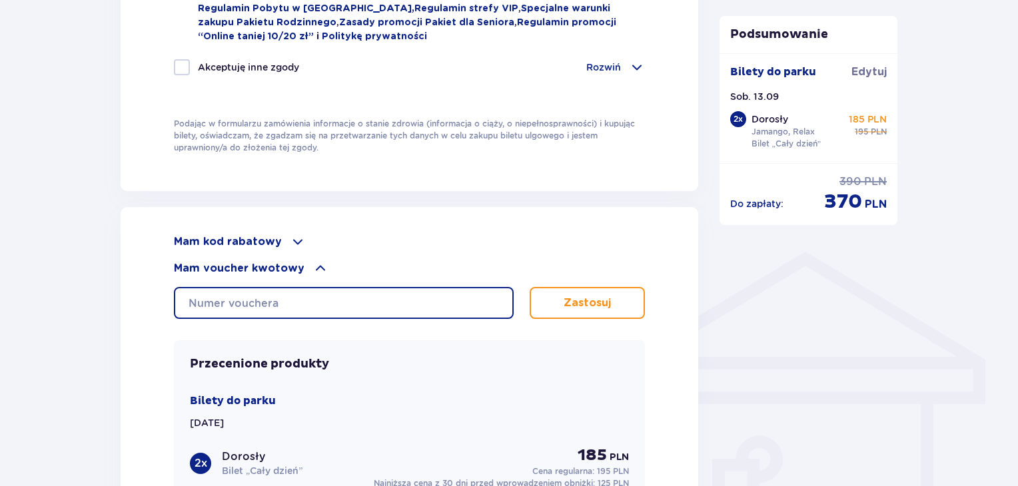
click at [243, 302] on input "text" at bounding box center [344, 303] width 340 height 32
type input "0640004077038672"
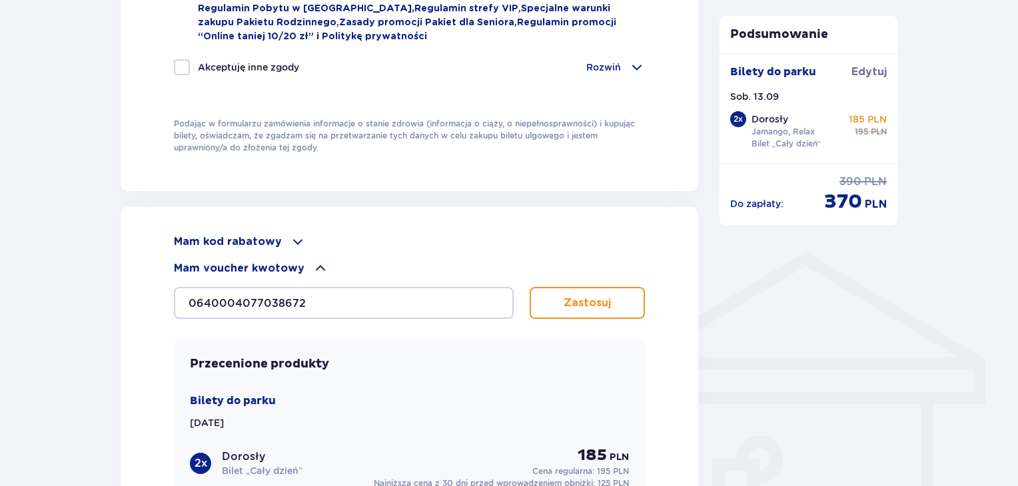
click at [586, 297] on p "Zastosuj" at bounding box center [586, 303] width 47 height 15
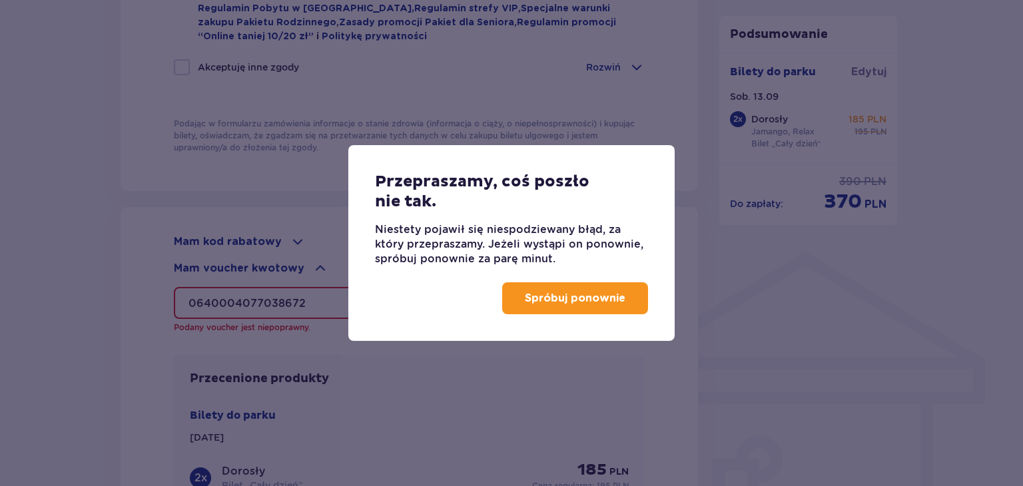
click at [551, 294] on p "Spróbuj ponownie" at bounding box center [575, 298] width 101 height 15
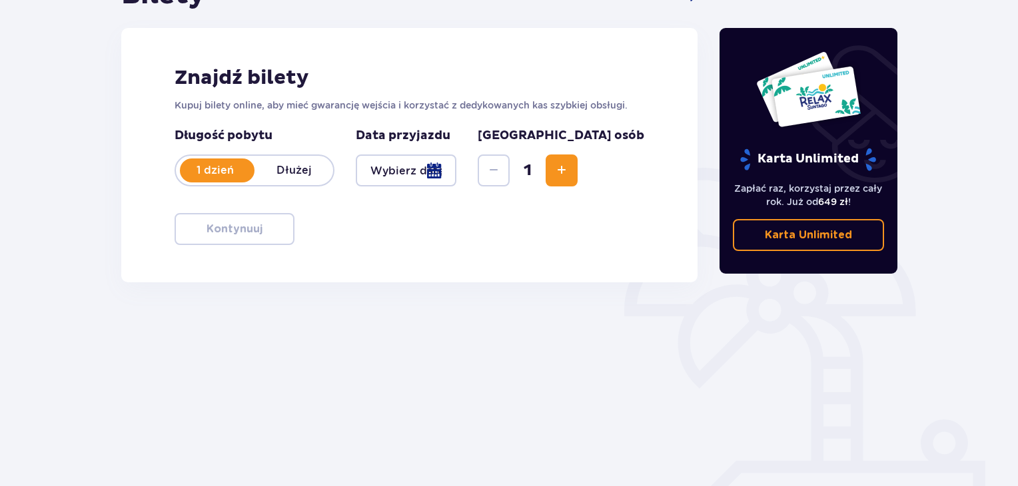
scroll to position [192, 0]
